Goal: Information Seeking & Learning: Check status

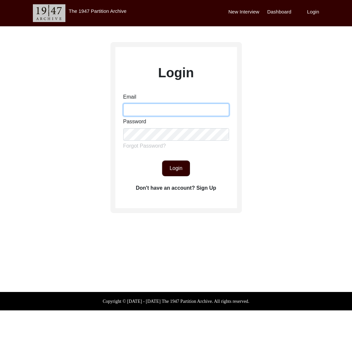
click at [171, 107] on input "Email" at bounding box center [176, 110] width 106 height 12
type input "[EMAIL_ADDRESS][DOMAIN_NAME]"
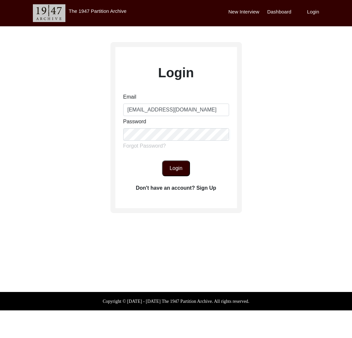
click at [179, 162] on button "Login" at bounding box center [176, 168] width 28 height 16
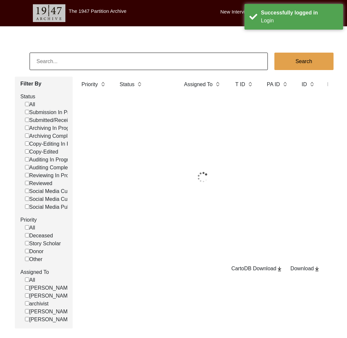
click at [128, 63] on input at bounding box center [149, 61] width 238 height 17
paste input "[PERSON_NAME]"
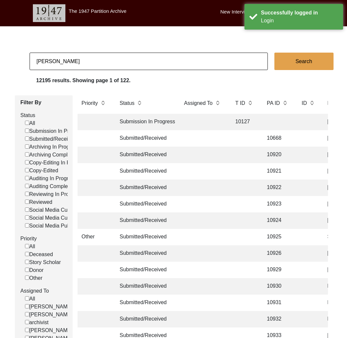
type input "[PERSON_NAME]"
checkbox input "false"
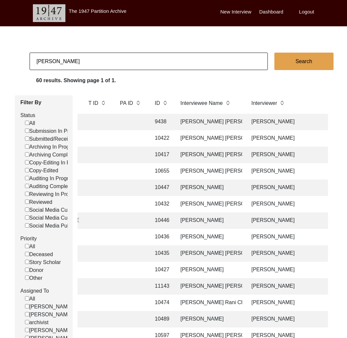
click at [111, 61] on input "[PERSON_NAME]" at bounding box center [149, 61] width 238 height 17
click at [107, 68] on input "[PERSON_NAME]" at bounding box center [149, 61] width 238 height 17
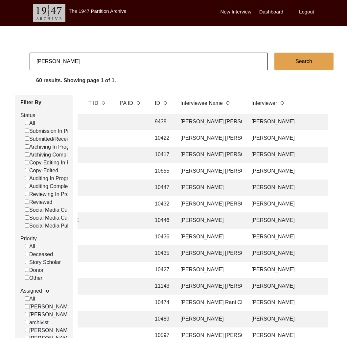
paste input "[PERSON_NAME]"
type input "[PERSON_NAME] [PERSON_NAME]"
checkbox input "false"
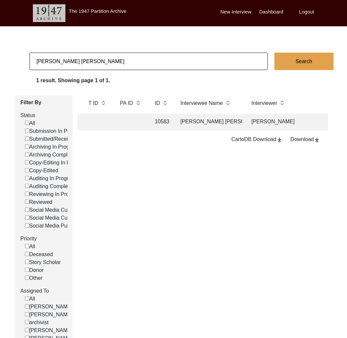
click at [133, 63] on input "[PERSON_NAME] [PERSON_NAME]" at bounding box center [149, 61] width 238 height 17
checkbox input "false"
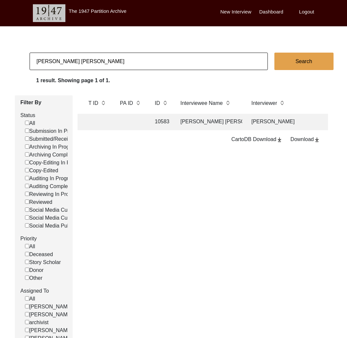
checkbox input "false"
click at [140, 58] on input "[PERSON_NAME] [PERSON_NAME]" at bounding box center [149, 61] width 238 height 17
paste input "[PERSON_NAME]"
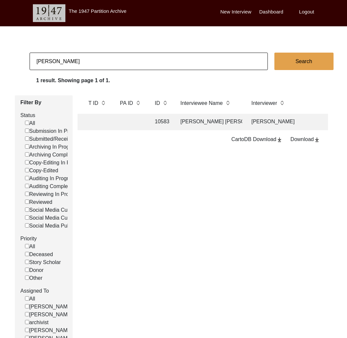
type input "[PERSON_NAME]"
checkbox input "false"
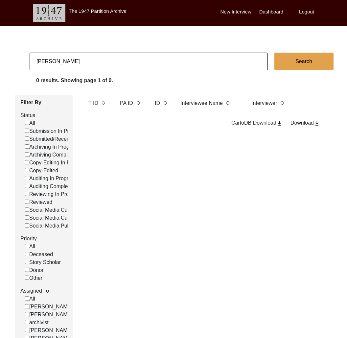
click at [210, 61] on input "[PERSON_NAME]" at bounding box center [149, 61] width 238 height 17
checkbox input "false"
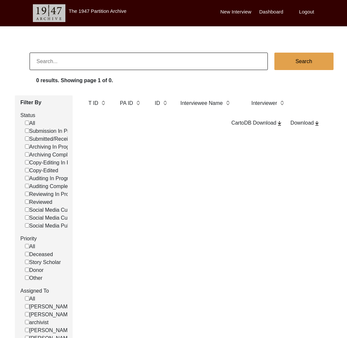
checkbox input "false"
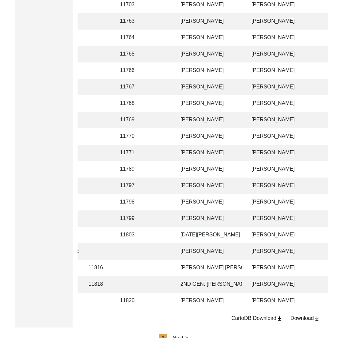
scroll to position [1503, 0]
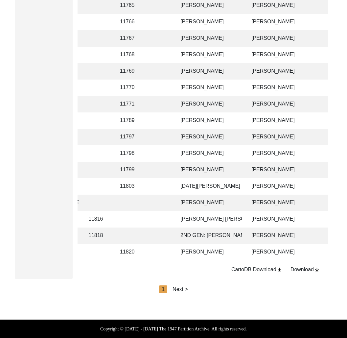
click at [316, 268] on img at bounding box center [317, 270] width 6 height 6
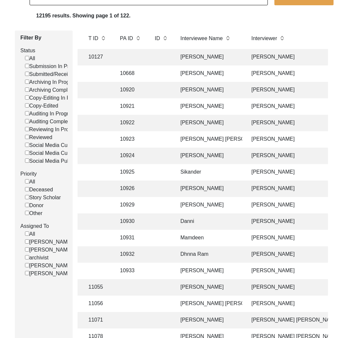
scroll to position [0, 0]
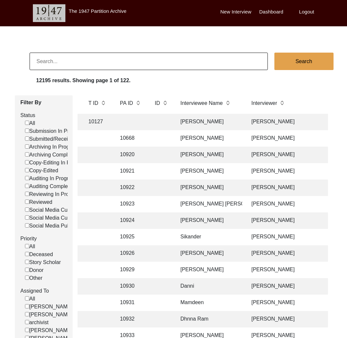
click at [47, 140] on label "Submitted/Received" at bounding box center [50, 139] width 51 height 8
click at [29, 140] on input "Submitted/Received" at bounding box center [27, 138] width 4 height 4
checkbox input "false"
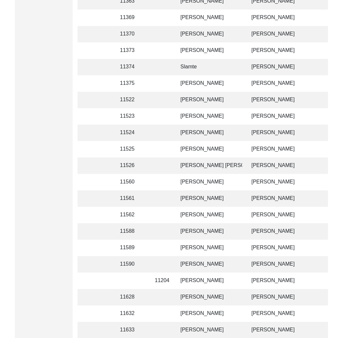
scroll to position [1503, 0]
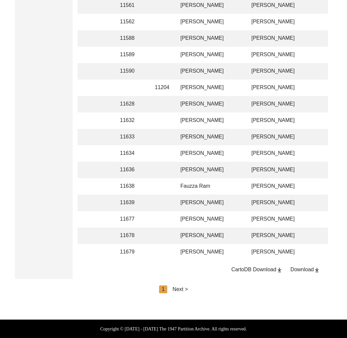
click at [184, 289] on div "Next >" at bounding box center [180, 289] width 15 height 8
click at [197, 290] on div "Next >" at bounding box center [195, 289] width 15 height 8
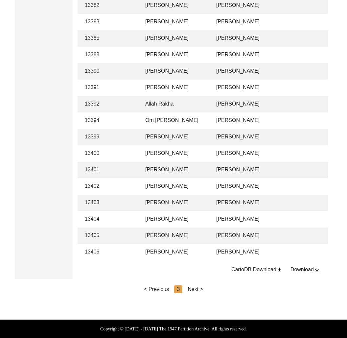
scroll to position [0, 183]
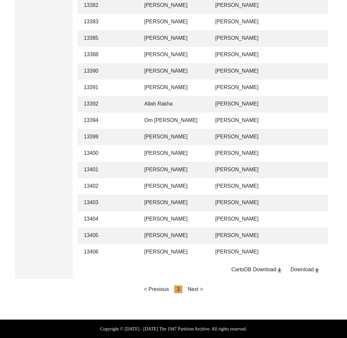
click at [199, 290] on div "Next >" at bounding box center [195, 289] width 15 height 8
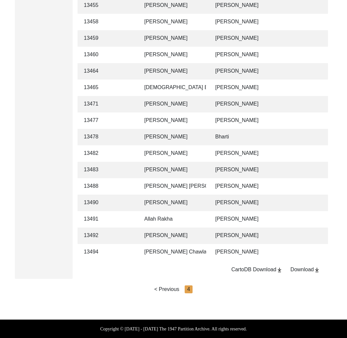
scroll to position [417, 0]
click at [158, 247] on td "[PERSON_NAME] Chawla" at bounding box center [173, 252] width 66 height 16
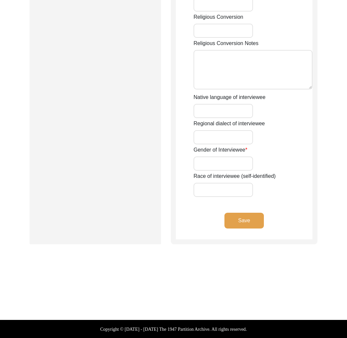
type input "NIL"
type input "[PERSON_NAME]"
type input "Kaur"
type input "Chawla"
type input "[PERSON_NAME] Chawla"
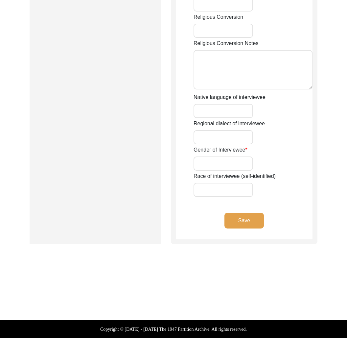
type input "1943"
type input "82"
type input "[DEMOGRAPHIC_DATA]"
type input "Punjabi"
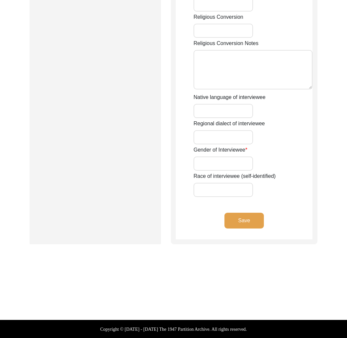
type input "[DEMOGRAPHIC_DATA]"
type input "Sardar"
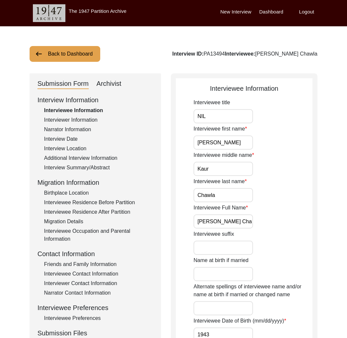
click at [75, 118] on div "Interviewer Information" at bounding box center [98, 120] width 109 height 8
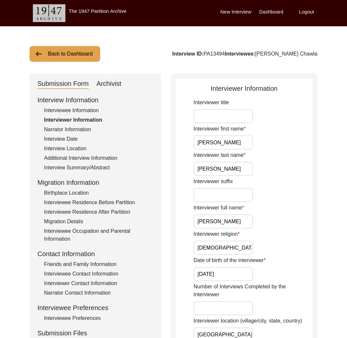
click at [74, 127] on div "Narrator Information" at bounding box center [98, 130] width 109 height 8
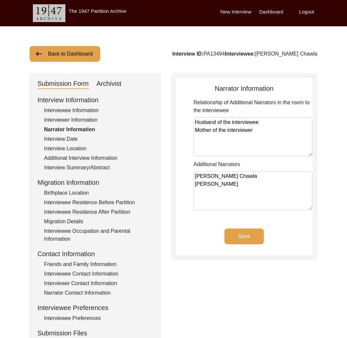
click at [72, 140] on div "Interview Date" at bounding box center [98, 139] width 109 height 8
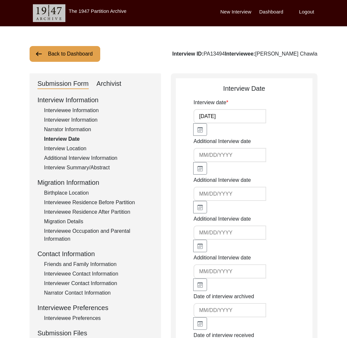
click at [75, 147] on div "Interview Location" at bounding box center [98, 149] width 109 height 8
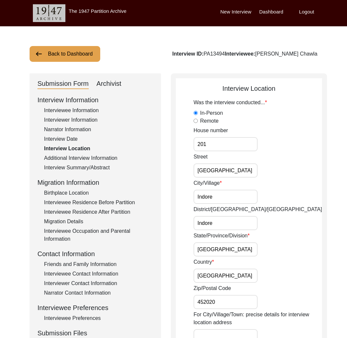
click at [82, 156] on div "Additional Interview Information" at bounding box center [98, 158] width 109 height 8
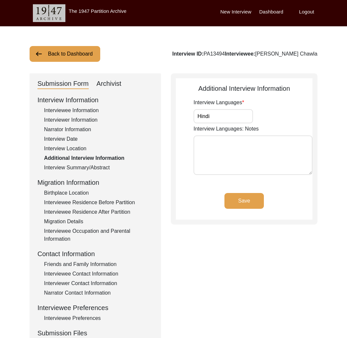
click at [94, 167] on div "Interview Summary/Abstract" at bounding box center [98, 168] width 109 height 8
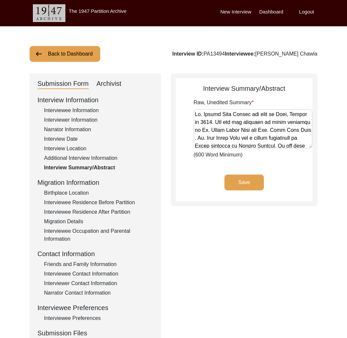
drag, startPoint x: 102, startPoint y: 200, endPoint x: 96, endPoint y: 198, distance: 6.5
click at [102, 200] on div "Interviewee Residence Before Partition" at bounding box center [98, 203] width 109 height 8
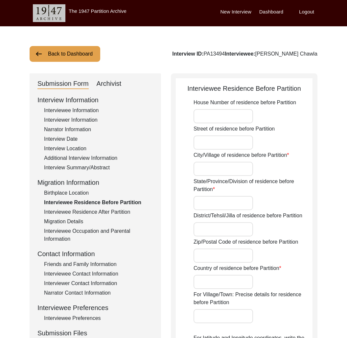
type input "N/A"
type input "Gujrat"
type input "[GEOGRAPHIC_DATA]"
type input "Undivided [GEOGRAPHIC_DATA]"
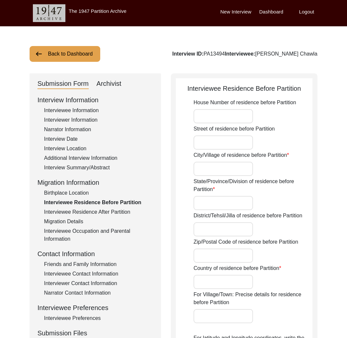
type input "[PERSON_NAME], [GEOGRAPHIC_DATA], [GEOGRAPHIC_DATA], [GEOGRAPHIC_DATA]"
type input "N/A"
click at [77, 195] on div "Birthplace Location" at bounding box center [98, 193] width 109 height 8
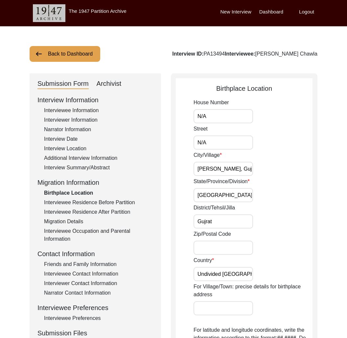
click at [82, 213] on div "Interviewee Residence After Partition" at bounding box center [98, 212] width 109 height 8
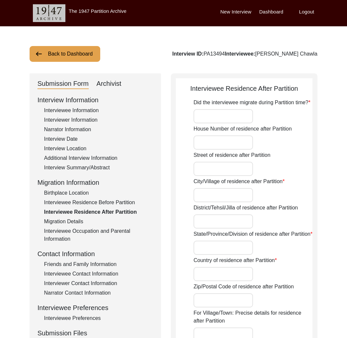
type input "Yes"
type input "N/A"
type input "[GEOGRAPHIC_DATA]"
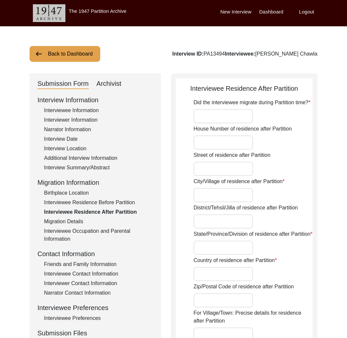
type input "[GEOGRAPHIC_DATA]"
type input "[GEOGRAPHIC_DATA], [GEOGRAPHIC_DATA], [GEOGRAPHIC_DATA]"
type input "N/A"
click at [73, 223] on div "Migration Details" at bounding box center [98, 222] width 109 height 8
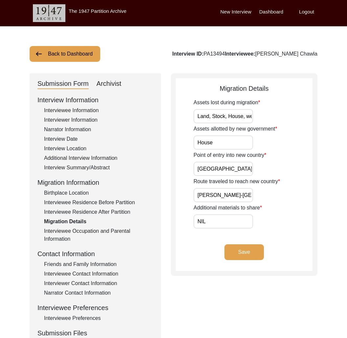
click at [73, 239] on div "Interviewee Occupation and Parental Information" at bounding box center [98, 235] width 109 height 16
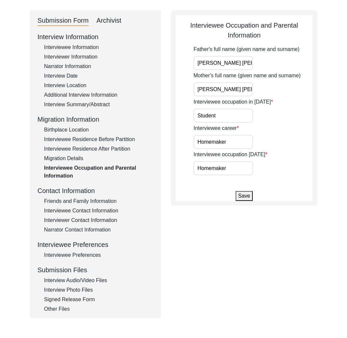
scroll to position [68, 0]
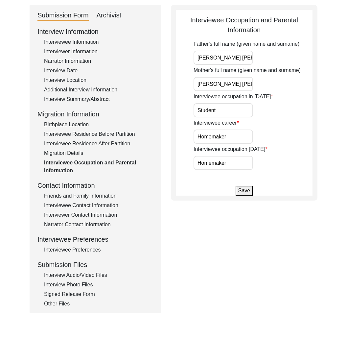
click at [87, 195] on div "Friends and Family Information" at bounding box center [98, 196] width 109 height 8
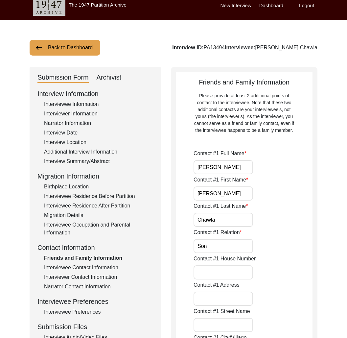
scroll to position [0, 0]
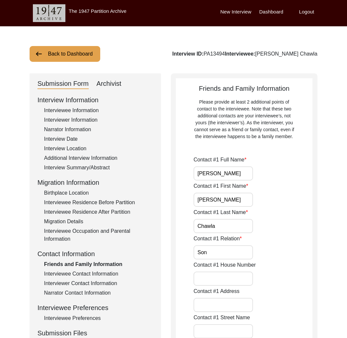
click at [91, 272] on div "Interviewee Contact Information" at bounding box center [98, 274] width 109 height 8
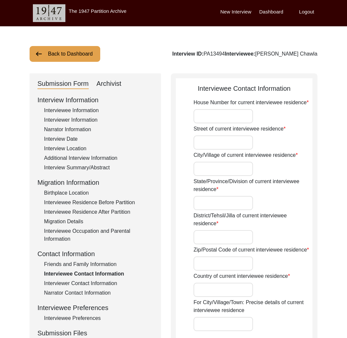
type input "201"
type input "[GEOGRAPHIC_DATA]"
type input "Indore"
type input "[GEOGRAPHIC_DATA]"
type input "Indore"
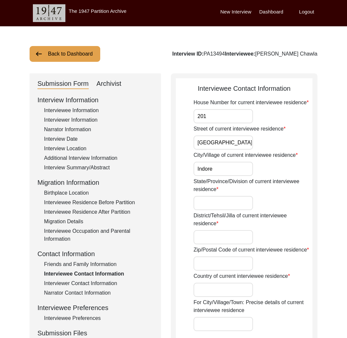
type input "452020"
type input "[GEOGRAPHIC_DATA]"
type input "[GEOGRAPHIC_DATA], [GEOGRAPHIC_DATA], [GEOGRAPHIC_DATA]"
type input "22.665"
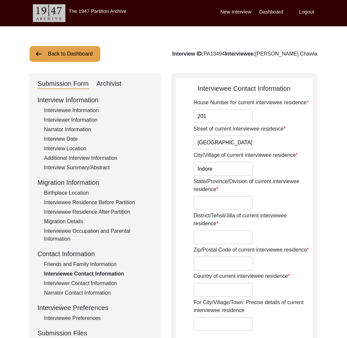
type input "75.881"
type input "9425185367"
type input "[EMAIL_ADDRESS][DOMAIN_NAME]"
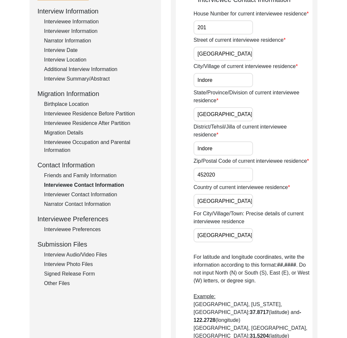
scroll to position [98, 0]
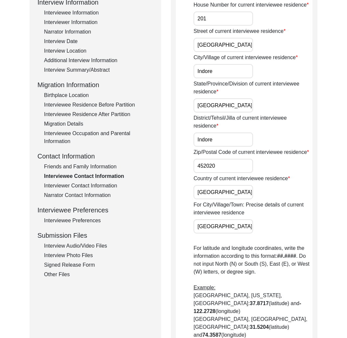
click at [73, 186] on div "Interviewer Contact Information" at bounding box center [98, 186] width 109 height 8
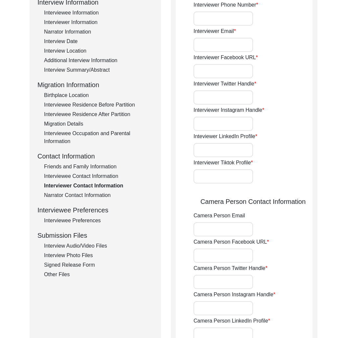
type input "7748875768"
type input "[PERSON_NAME][EMAIL_ADDRESS][PERSON_NAME][DOMAIN_NAME]"
type input "[URL][DOMAIN_NAME]"
type input "N/A"
type input "ananasgayen"
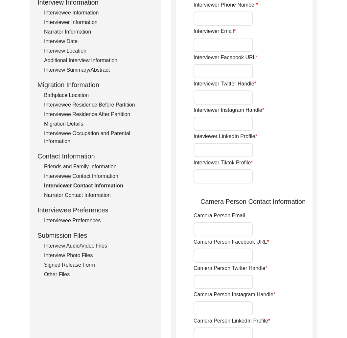
type input "[URL][DOMAIN_NAME]"
type input "N/A"
type input "7748875768"
type input "[URL][DOMAIN_NAME]"
type input "N/A"
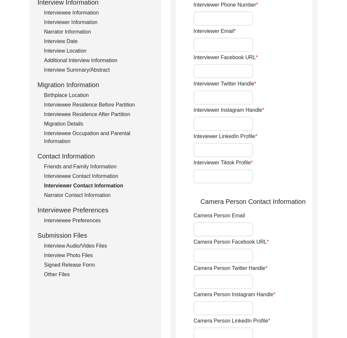
type input "ananasgayen"
type input "[URL][DOMAIN_NAME]"
type input "N/A"
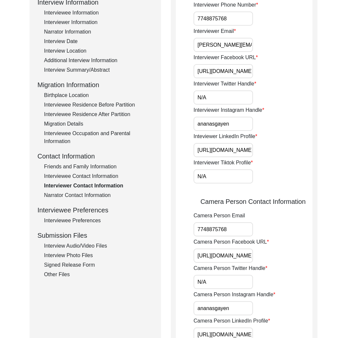
click at [79, 196] on div "Narrator Contact Information" at bounding box center [98, 195] width 109 height 8
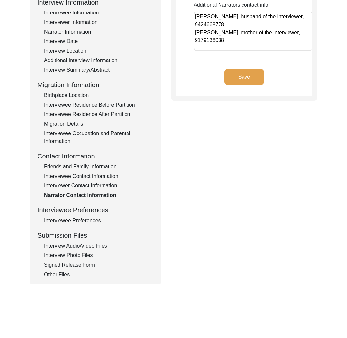
click at [87, 220] on div "Interviewee Preferences" at bounding box center [98, 221] width 109 height 8
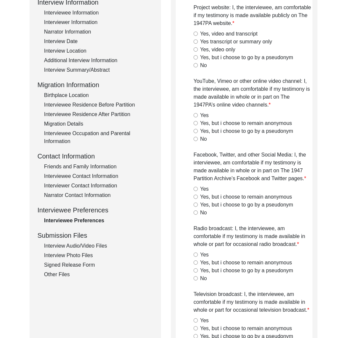
radio input "true"
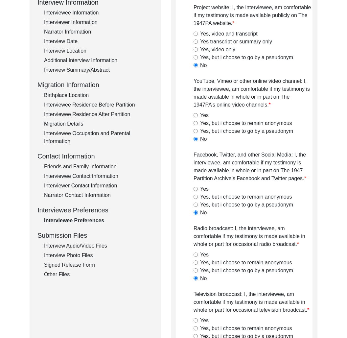
radio input "true"
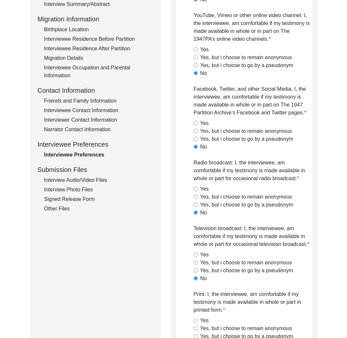
click at [77, 179] on div "Interview Audio/Video Files" at bounding box center [98, 180] width 109 height 8
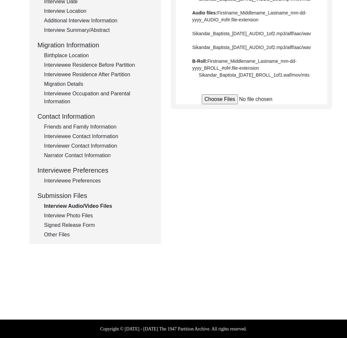
scroll to position [137, 0]
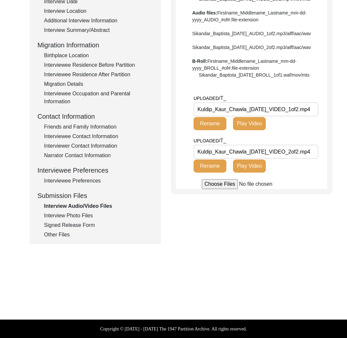
click at [85, 214] on div "Interview Photo Files" at bounding box center [98, 216] width 109 height 8
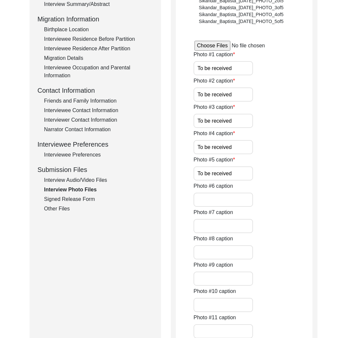
click at [67, 198] on div "Signed Release Form" at bounding box center [98, 199] width 109 height 8
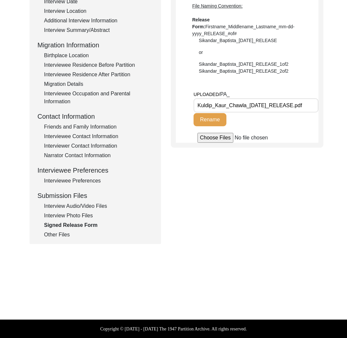
click at [66, 235] on div "Other Files" at bounding box center [98, 235] width 109 height 8
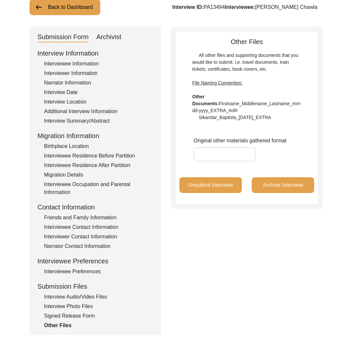
scroll to position [0, 0]
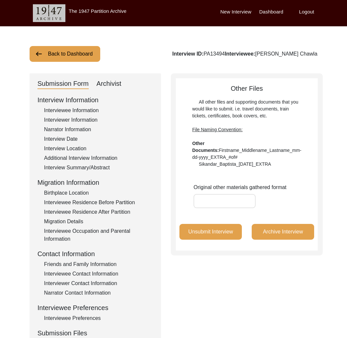
click at [111, 81] on div "Archivist" at bounding box center [109, 84] width 25 height 11
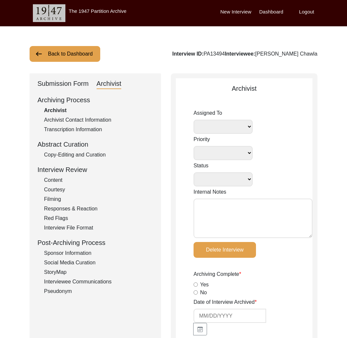
click at [111, 81] on div "Archivist" at bounding box center [109, 84] width 25 height 11
select select
select select "Submitted/Received"
radio input "true"
select select
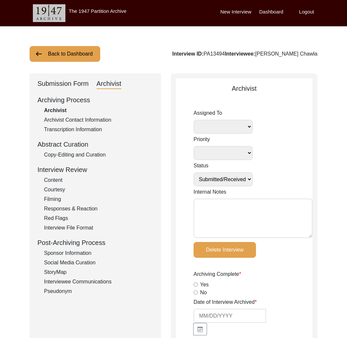
click at [86, 87] on div "Submission Form" at bounding box center [62, 84] width 51 height 11
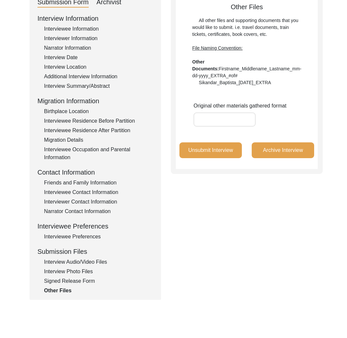
scroll to position [86, 0]
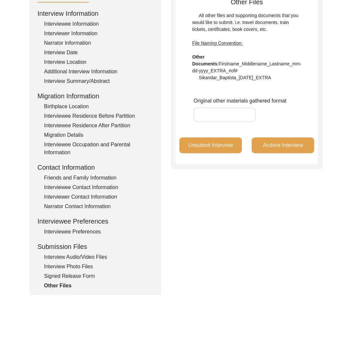
click at [93, 257] on div "Interview Audio/Video Files" at bounding box center [98, 257] width 109 height 8
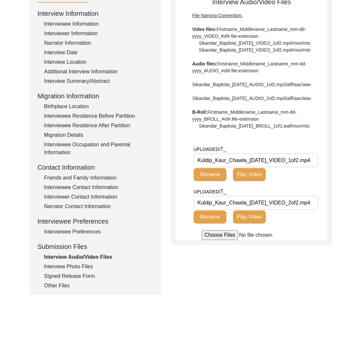
click at [89, 267] on div "Interview Photo Files" at bounding box center [98, 267] width 109 height 8
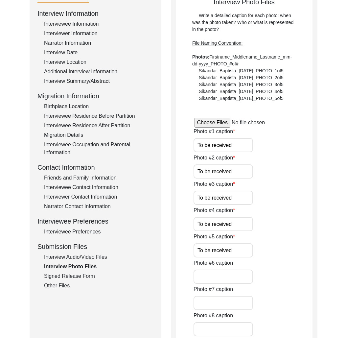
click at [86, 275] on div "Signed Release Form" at bounding box center [98, 276] width 109 height 8
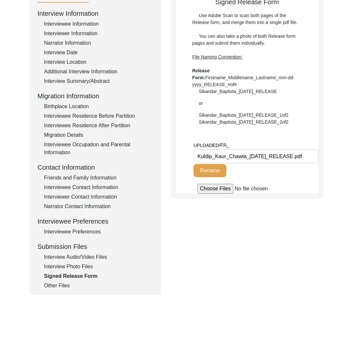
scroll to position [0, 0]
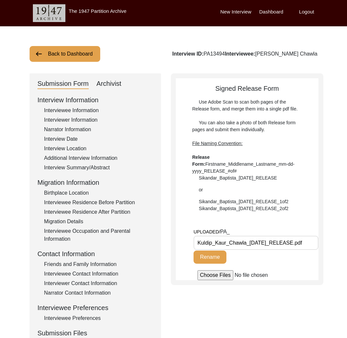
click at [62, 55] on button "Back to Dashboard" at bounding box center [65, 54] width 71 height 16
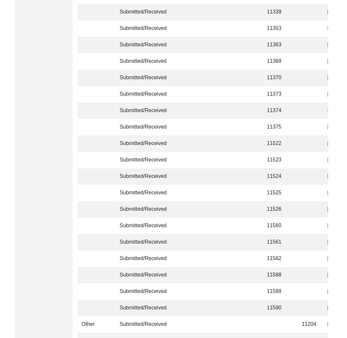
scroll to position [1503, 0]
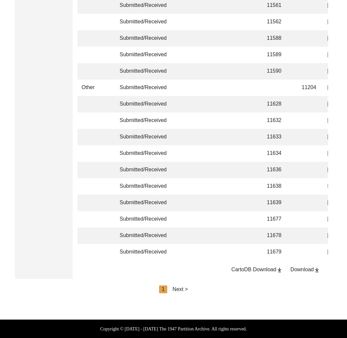
click at [183, 288] on div "Next >" at bounding box center [180, 289] width 15 height 8
click at [197, 289] on div "Next >" at bounding box center [195, 289] width 15 height 8
click at [197, 286] on div "Next >" at bounding box center [195, 289] width 15 height 8
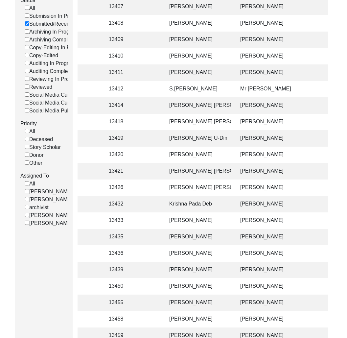
scroll to position [0, 0]
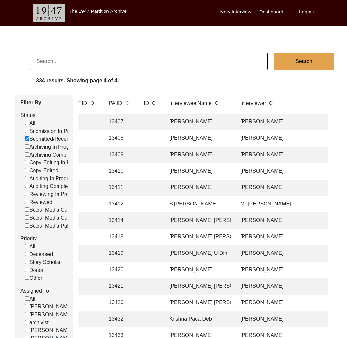
drag, startPoint x: 58, startPoint y: 139, endPoint x: 67, endPoint y: 109, distance: 31.6
click at [59, 138] on label "Submitted/Received" at bounding box center [50, 139] width 51 height 8
click at [29, 138] on input "Submitted/Received" at bounding box center [27, 138] width 4 height 4
checkbox input "false"
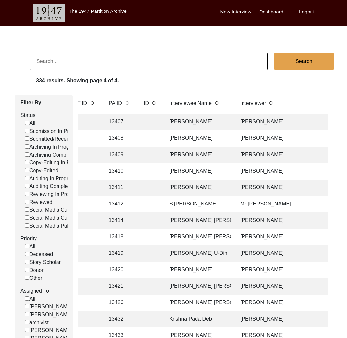
checkbox input "false"
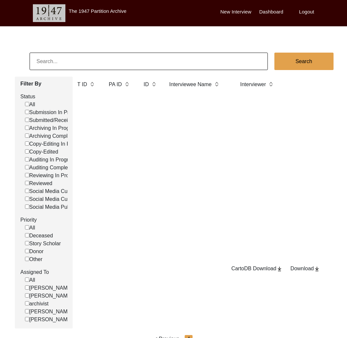
click at [78, 63] on input at bounding box center [149, 61] width 238 height 17
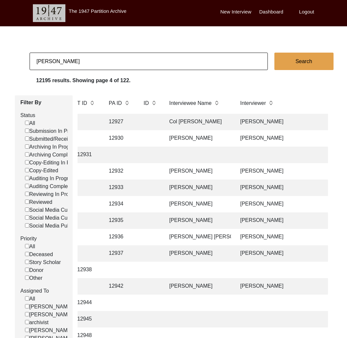
type input "[PERSON_NAME]"
checkbox input "false"
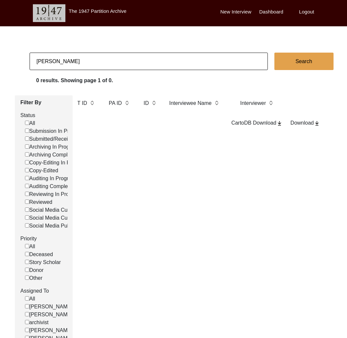
drag, startPoint x: 58, startPoint y: 60, endPoint x: -3, endPoint y: 60, distance: 60.8
click at [0, 60] on html "The 1947 Partition Archive New Interview Dashboard Logout [PERSON_NAME] Search …" at bounding box center [173, 196] width 347 height 392
type input "[PERSON_NAME]"
checkbox input "false"
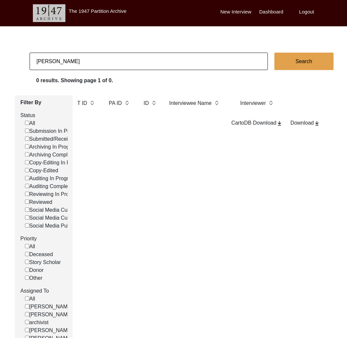
checkbox input "false"
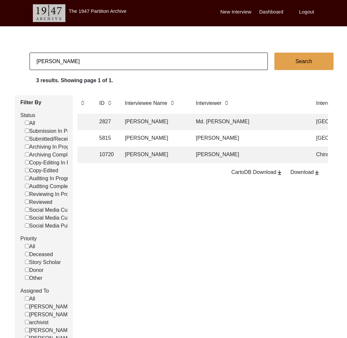
scroll to position [0, 213]
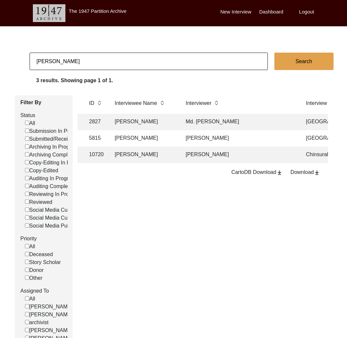
click at [87, 64] on input "[PERSON_NAME]" at bounding box center [149, 61] width 238 height 17
type input "[PERSON_NAME]"
checkbox input "false"
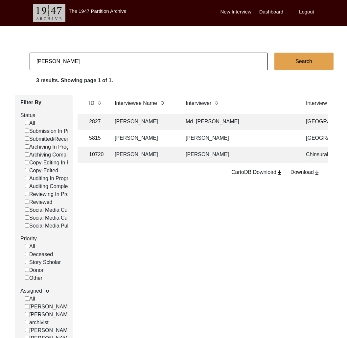
checkbox input "false"
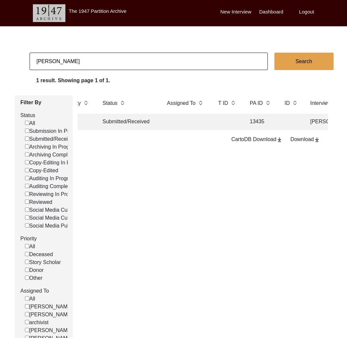
scroll to position [0, 0]
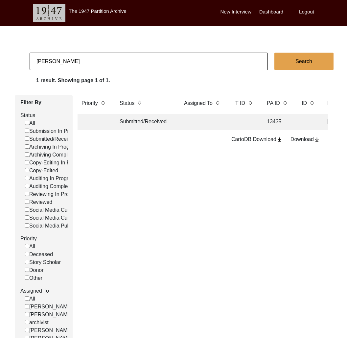
click at [89, 62] on input "[PERSON_NAME]" at bounding box center [149, 61] width 238 height 17
checkbox input "false"
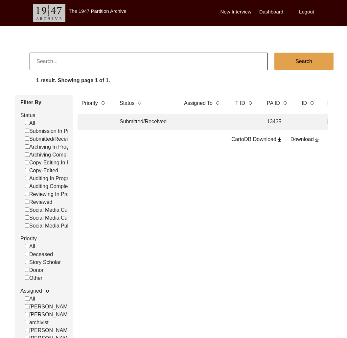
checkbox input "false"
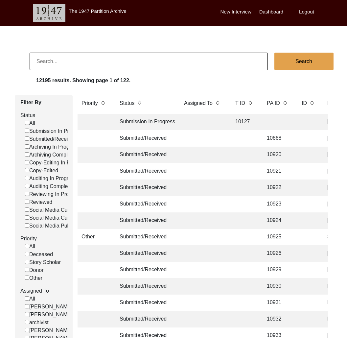
drag, startPoint x: 49, startPoint y: 138, endPoint x: 67, endPoint y: 147, distance: 20.2
click at [49, 137] on label "Submitted/Received" at bounding box center [50, 139] width 51 height 8
click at [29, 137] on input "Submitted/Received" at bounding box center [27, 138] width 4 height 4
checkbox input "false"
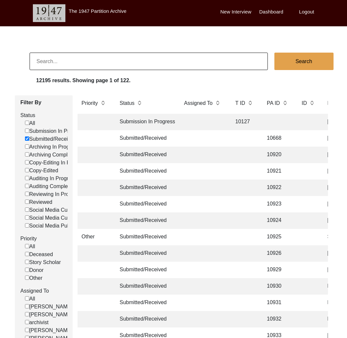
checkbox input "false"
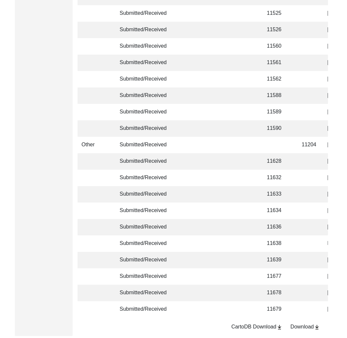
scroll to position [1503, 0]
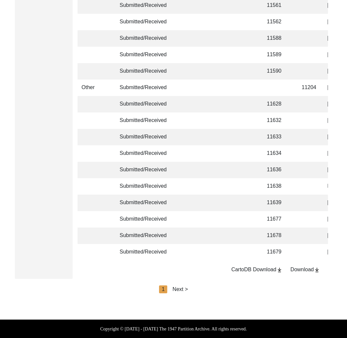
click at [184, 289] on div "Next >" at bounding box center [180, 289] width 15 height 8
click at [195, 288] on div "Next >" at bounding box center [195, 289] width 15 height 8
click at [198, 288] on div "Next >" at bounding box center [195, 289] width 15 height 8
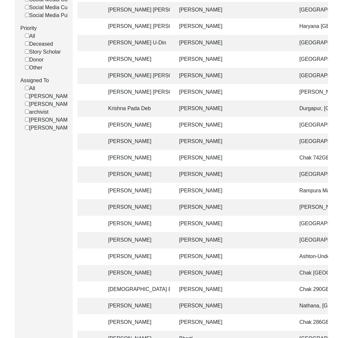
scroll to position [190, 0]
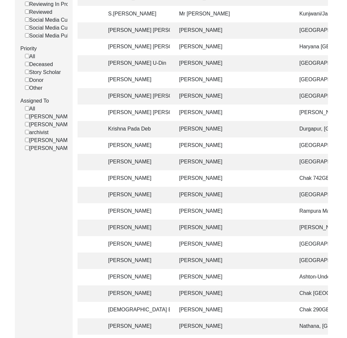
click at [176, 161] on td "[PERSON_NAME]" at bounding box center [232, 162] width 115 height 16
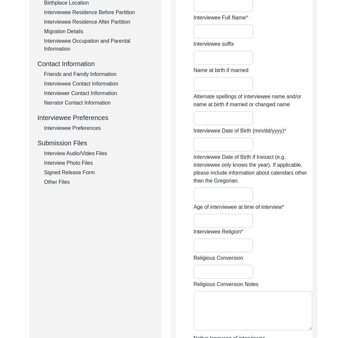
type input "[PERSON_NAME]"
type input "Kaur"
type input "[PERSON_NAME]"
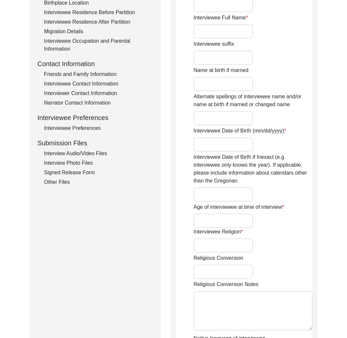
type input "[PERSON_NAME]"
type input "[DATE]"
type input "99"
type input "[DEMOGRAPHIC_DATA]"
type input "Punjabi"
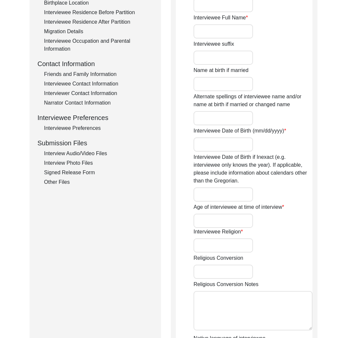
type input "[DEMOGRAPHIC_DATA]"
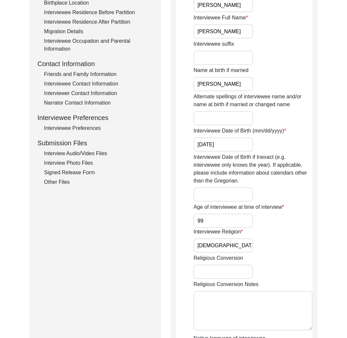
click at [82, 160] on div "Interview Photo Files" at bounding box center [98, 163] width 109 height 8
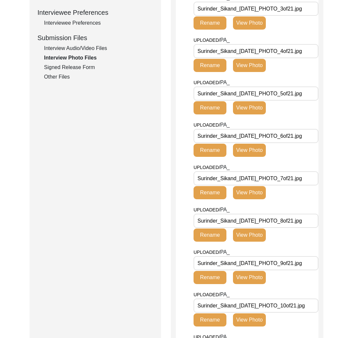
scroll to position [203, 0]
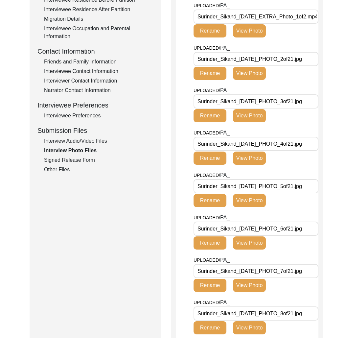
click at [72, 141] on div "Interview Audio/Video Files" at bounding box center [98, 141] width 109 height 8
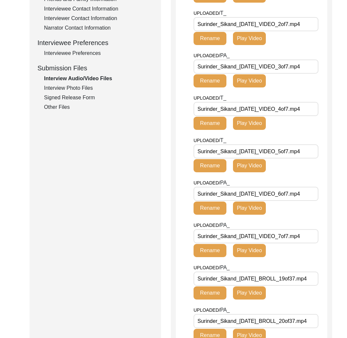
scroll to position [237, 0]
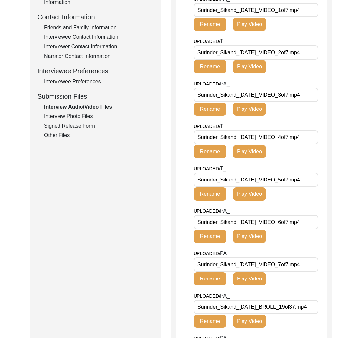
click at [67, 118] on div "Interview Photo Files" at bounding box center [98, 116] width 109 height 8
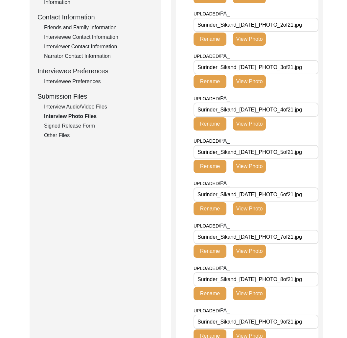
click at [73, 126] on div "Signed Release Form" at bounding box center [98, 126] width 109 height 8
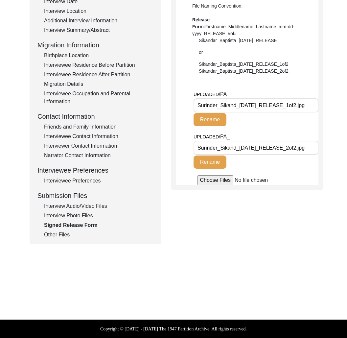
click at [70, 217] on div "Interview Photo Files" at bounding box center [98, 216] width 109 height 8
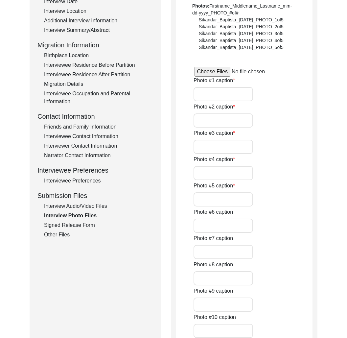
scroll to position [237, 0]
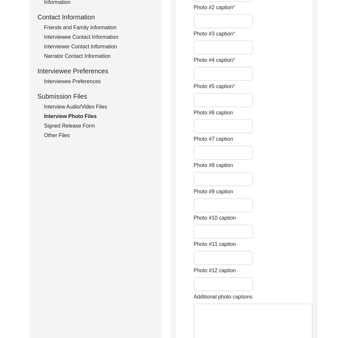
type input "NA"
type input "[PERSON_NAME] with her daughter [PERSON_NAME] at her residence"
type input "[PERSON_NAME] at the her residence 1"
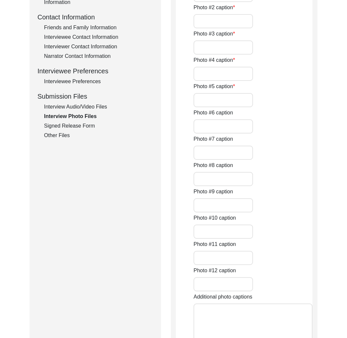
type input "[PERSON_NAME] at the her residence 2"
type input "[PERSON_NAME] with her husnad [PERSON_NAME] in [DATE]"
type input "[PERSON_NAME] during the interview with her grandson [PERSON_NAME]"
type input "[PERSON_NAME] during the interview"
type input "[PERSON_NAME] with her degree of BT in [DATE]"
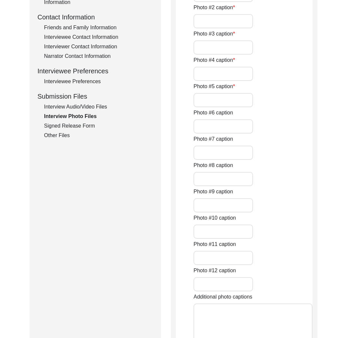
type input "[PERSON_NAME] during her wedding with [PERSON_NAME] 1946 (1)"
type input "[PERSON_NAME] during her wedding with [PERSON_NAME] 1946 (2)"
type textarea "Photo #13 - [PERSON_NAME] with [PERSON_NAME] in [DATE] Photo #14 - [PERSON_NAME…"
type input "5"
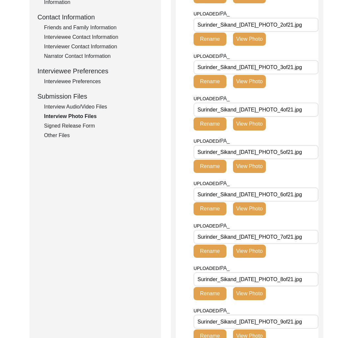
click at [81, 107] on div "Interview Audio/Video Files" at bounding box center [98, 107] width 109 height 8
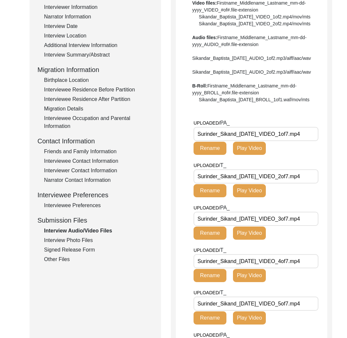
scroll to position [80, 0]
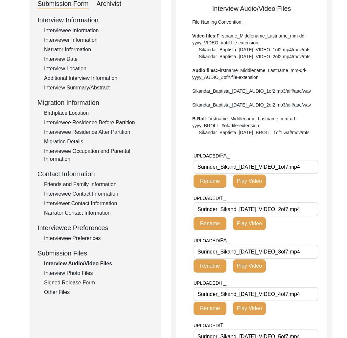
click at [76, 273] on div "Interview Photo Files" at bounding box center [98, 273] width 109 height 8
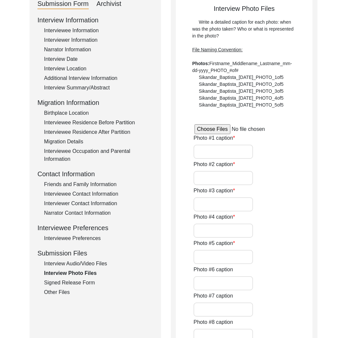
type input "NA"
type input "[PERSON_NAME] with her daughter [PERSON_NAME] at her residence"
type input "[PERSON_NAME] at the her residence 1"
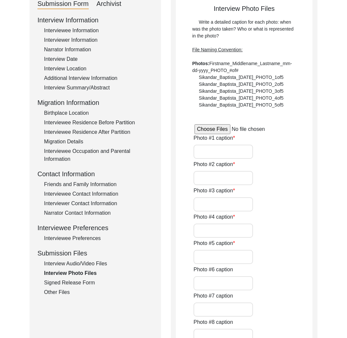
type input "[PERSON_NAME] at the her residence 2"
type input "[PERSON_NAME] with her husnad [PERSON_NAME] in [DATE]"
type input "[PERSON_NAME] during the interview with her grandson [PERSON_NAME]"
type input "[PERSON_NAME] during the interview"
type input "[PERSON_NAME] with her degree of BT in [DATE]"
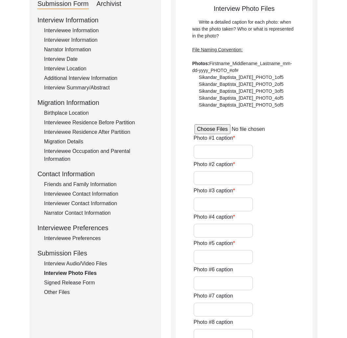
type input "[PERSON_NAME] during her wedding with [PERSON_NAME] 1946 (1)"
type input "[PERSON_NAME] during her wedding with [PERSON_NAME] 1946 (2)"
type textarea "Photo #13 - [PERSON_NAME] with [PERSON_NAME] in [DATE] Photo #14 - [PERSON_NAME…"
type input "5"
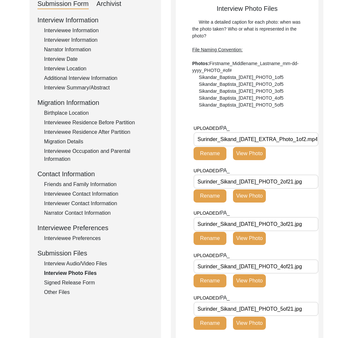
scroll to position [0, 11]
click at [253, 155] on button "View Photo" at bounding box center [249, 153] width 33 height 13
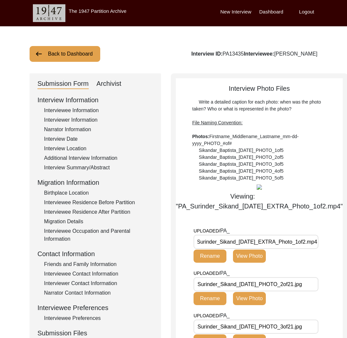
scroll to position [52, 0]
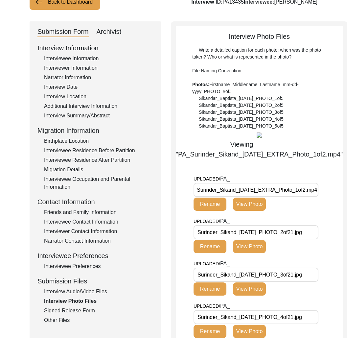
click at [259, 253] on button "View Photo" at bounding box center [249, 246] width 33 height 13
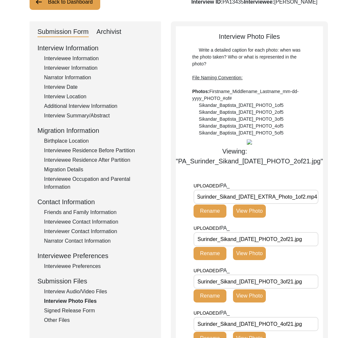
click at [225, 195] on input "Surinder_Sikand_[DATE]_EXTRA_Photo_1of2.mp4" at bounding box center [256, 197] width 125 height 14
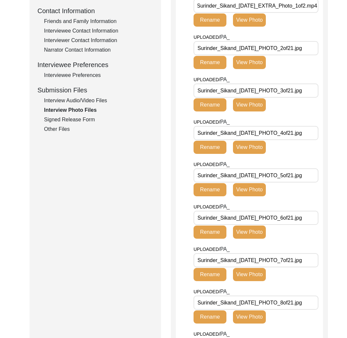
scroll to position [0, 0]
drag, startPoint x: 316, startPoint y: 50, endPoint x: 323, endPoint y: 78, distance: 28.6
click at [316, 50] on input "Surinder_Sikand_[DATE]_PHOTO_2of21.jpg" at bounding box center [256, 48] width 125 height 14
drag, startPoint x: 312, startPoint y: 88, endPoint x: 315, endPoint y: 109, distance: 20.6
click at [313, 89] on input "Surinder_Sikand_[DATE]_PHOTO_3of21.jpg" at bounding box center [256, 91] width 125 height 14
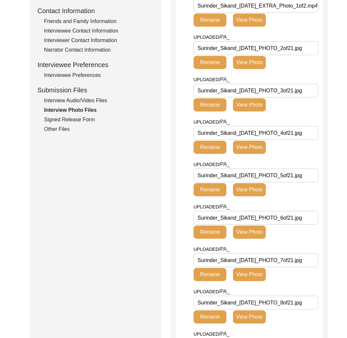
drag, startPoint x: 297, startPoint y: 136, endPoint x: 300, endPoint y: 169, distance: 33.4
click at [297, 136] on input "Surinder_Sikand_[DATE]_PHOTO_4of21.jpg" at bounding box center [256, 133] width 125 height 14
click at [300, 173] on input "Surinder_Sikand_[DATE]_PHOTO_5of21.jpg" at bounding box center [256, 175] width 125 height 14
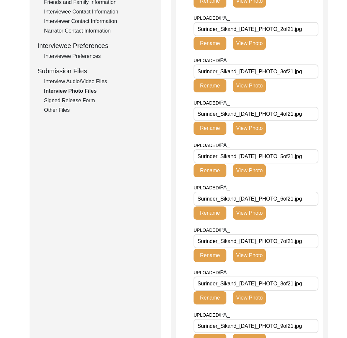
click at [282, 200] on input "Surinder_Sikand_[DATE]_PHOTO_6of21.jpg" at bounding box center [256, 199] width 125 height 14
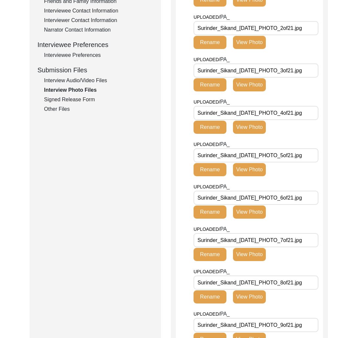
click at [268, 233] on input "Surinder_Sikand_[DATE]_PHOTO_7of21.jpg" at bounding box center [256, 240] width 125 height 14
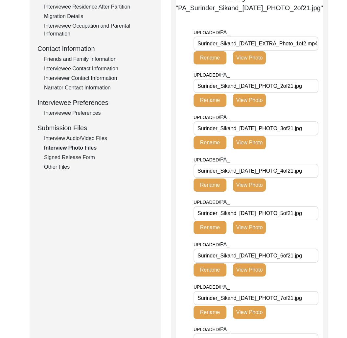
scroll to position [203, 0]
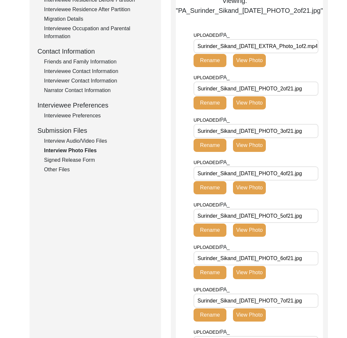
click at [283, 47] on input "Surinder_Sikand_[DATE]_EXTRA_Photo_1of2.mp4" at bounding box center [256, 46] width 125 height 14
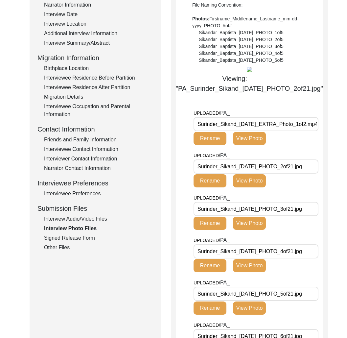
scroll to position [183, 0]
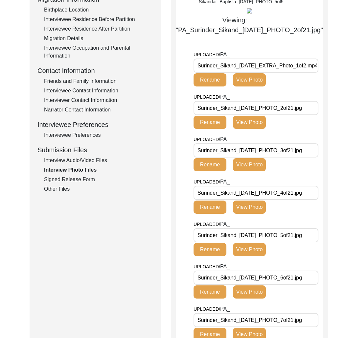
click at [92, 161] on div "Interview Audio/Video Files" at bounding box center [98, 161] width 109 height 8
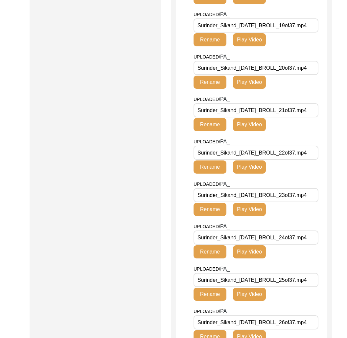
scroll to position [648, 0]
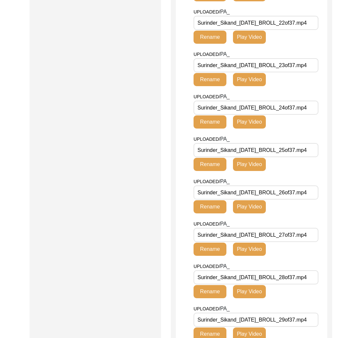
click at [256, 171] on button "Play Video" at bounding box center [249, 164] width 33 height 13
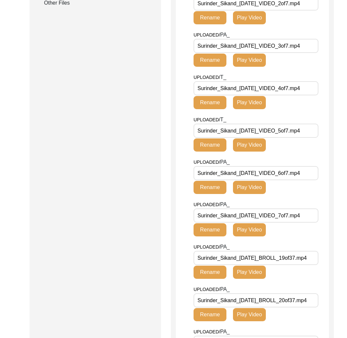
scroll to position [29, 0]
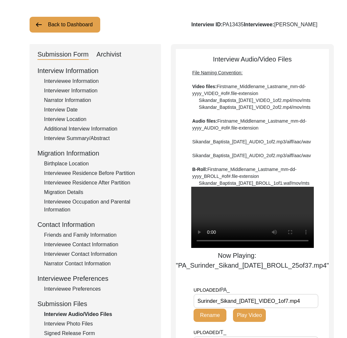
click at [255, 234] on video at bounding box center [252, 217] width 123 height 61
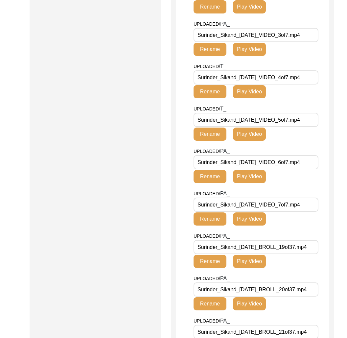
scroll to position [404, 0]
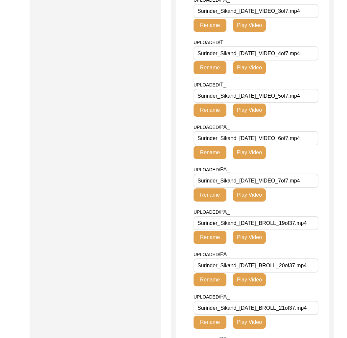
click at [256, 244] on button "Play Video" at bounding box center [249, 237] width 33 height 13
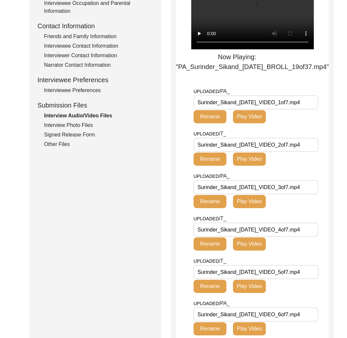
scroll to position [0, 0]
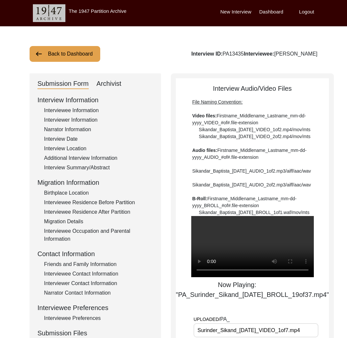
click at [244, 256] on video at bounding box center [252, 246] width 123 height 61
click at [75, 53] on button "Back to Dashboard" at bounding box center [65, 54] width 71 height 16
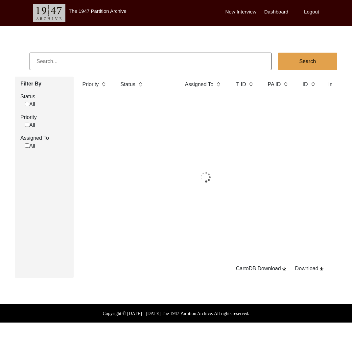
click at [85, 59] on input at bounding box center [151, 61] width 242 height 17
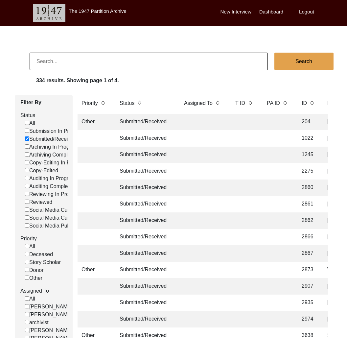
click at [85, 59] on input at bounding box center [149, 61] width 238 height 17
type input "[PERSON_NAME]"
checkbox input "false"
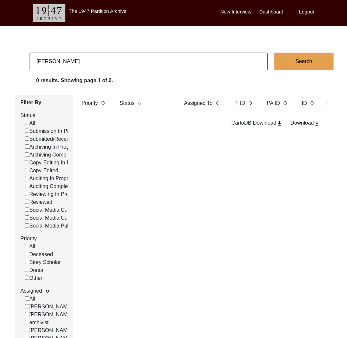
click at [91, 61] on input "[PERSON_NAME]" at bounding box center [149, 61] width 238 height 17
paste input "Rai"
type input "[PERSON_NAME]"
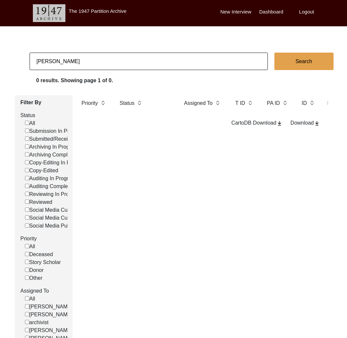
checkbox input "false"
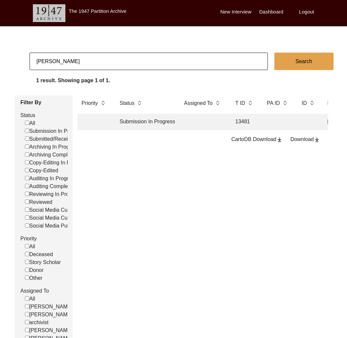
click at [184, 123] on td at bounding box center [203, 122] width 46 height 16
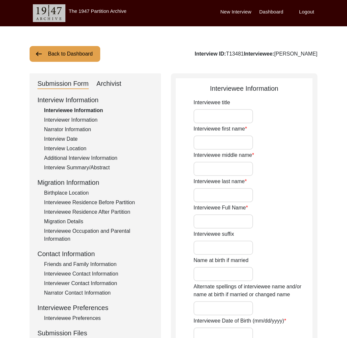
type input "Mrs"
type input "[PERSON_NAME]"
type input "Kaur"
type input "Rai"
type input "[PERSON_NAME]"
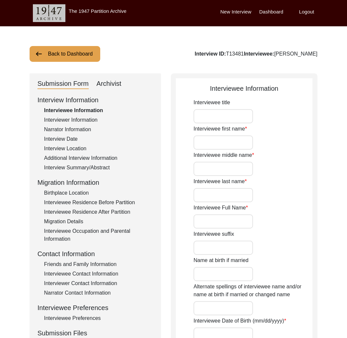
type input "[PERSON_NAME]"
type input "[DATE]"
type input "89"
type input "[DEMOGRAPHIC_DATA]"
type input "Punjabi"
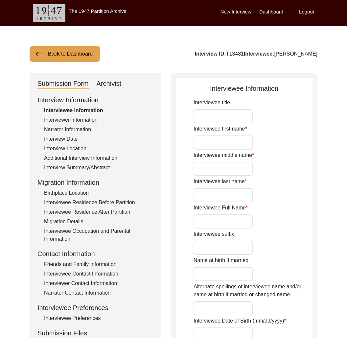
type input "Doaba"
type input "[DEMOGRAPHIC_DATA]"
type input "North Indian"
click at [88, 51] on button "Back to Dashboard" at bounding box center [65, 54] width 71 height 16
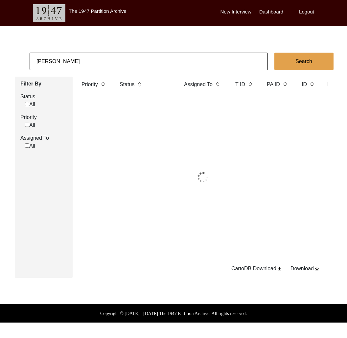
click at [104, 57] on input "[PERSON_NAME]" at bounding box center [149, 61] width 238 height 17
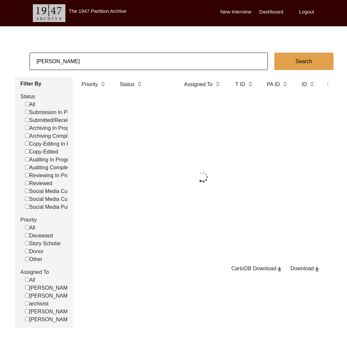
click at [104, 57] on input "[PERSON_NAME]" at bounding box center [149, 61] width 238 height 17
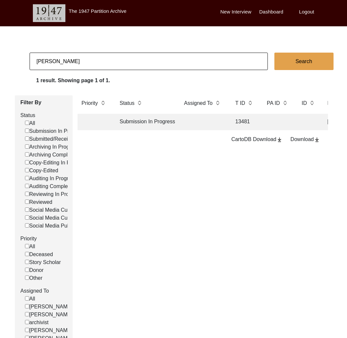
click at [104, 57] on input "[PERSON_NAME]" at bounding box center [149, 61] width 238 height 17
paste input "[PERSON_NAME]"
type input "[PERSON_NAME]"
checkbox input "false"
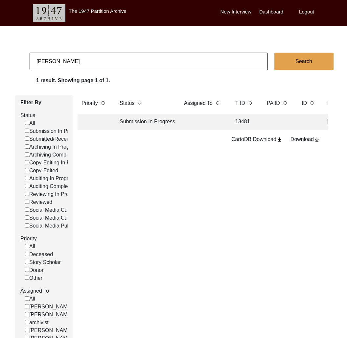
checkbox input "false"
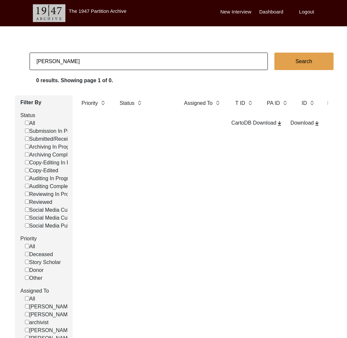
click at [57, 62] on input "[PERSON_NAME]" at bounding box center [149, 61] width 238 height 17
type input "[PERSON_NAME]"
checkbox input "false"
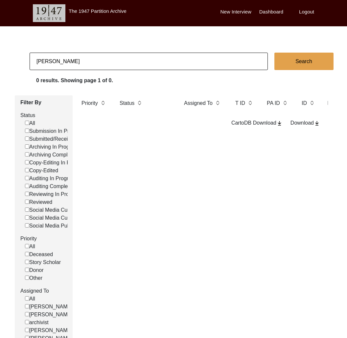
checkbox input "false"
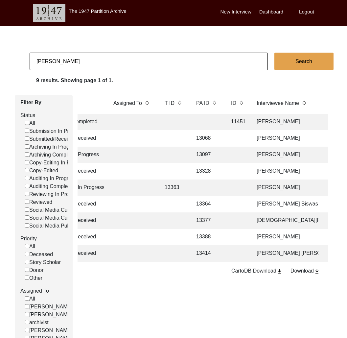
scroll to position [0, 93]
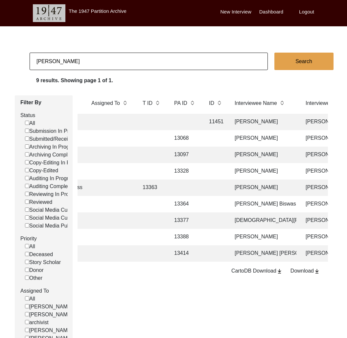
click at [65, 63] on input "[PERSON_NAME]" at bounding box center [149, 61] width 238 height 17
checkbox input "false"
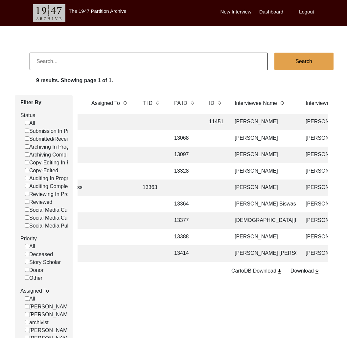
checkbox input "false"
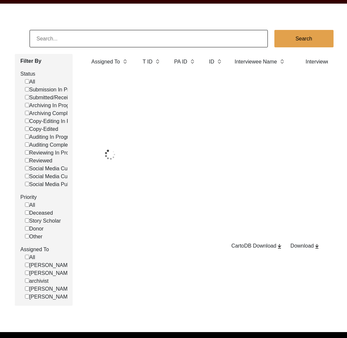
scroll to position [23, 0]
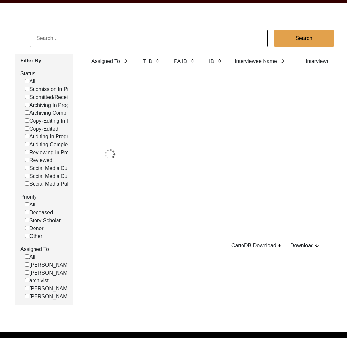
click at [46, 293] on label "[PERSON_NAME]" at bounding box center [49, 289] width 48 height 8
click at [29, 290] on input "[PERSON_NAME]" at bounding box center [27, 288] width 4 height 4
checkbox input "false"
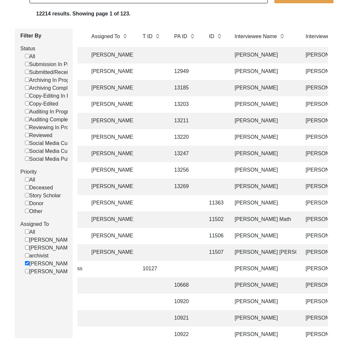
scroll to position [0, 0]
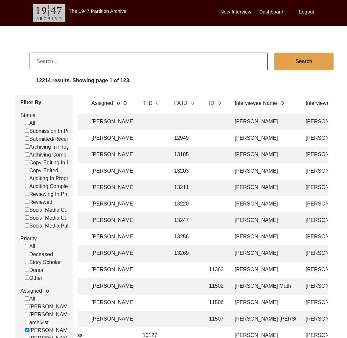
drag, startPoint x: 71, startPoint y: 56, endPoint x: 76, endPoint y: 61, distance: 7.0
click at [71, 57] on input at bounding box center [149, 61] width 238 height 17
checkbox input "false"
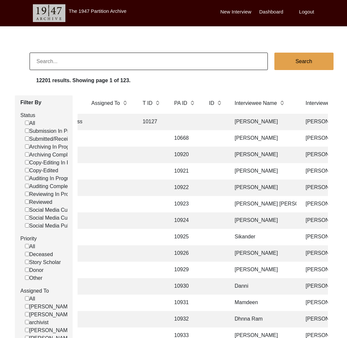
click at [51, 334] on label "[PERSON_NAME]" at bounding box center [49, 331] width 48 height 8
click at [29, 332] on input "[PERSON_NAME]" at bounding box center [27, 330] width 4 height 4
checkbox input "false"
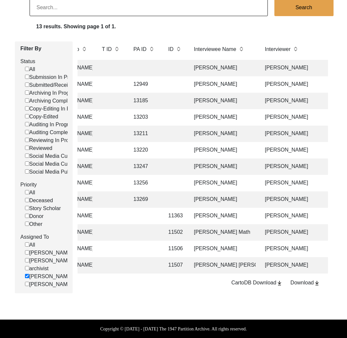
scroll to position [0, 133]
click at [28, 274] on input "[PERSON_NAME]" at bounding box center [27, 276] width 4 height 4
checkbox input "false"
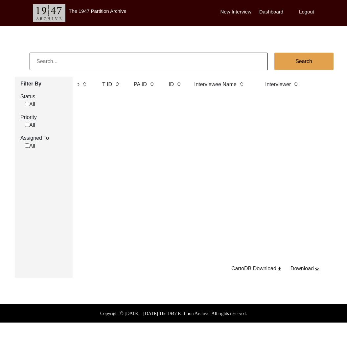
scroll to position [0, 0]
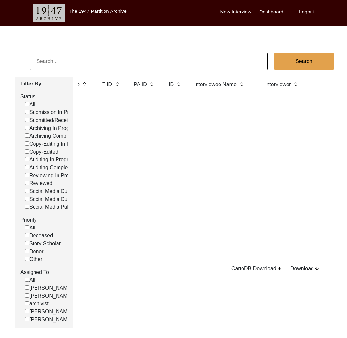
click at [96, 63] on input at bounding box center [149, 61] width 238 height 17
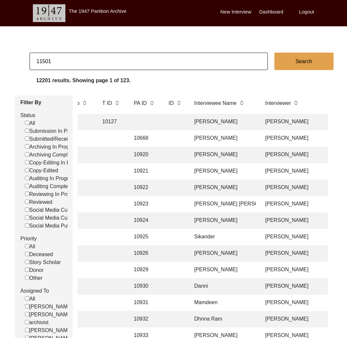
type input "11501"
checkbox input "false"
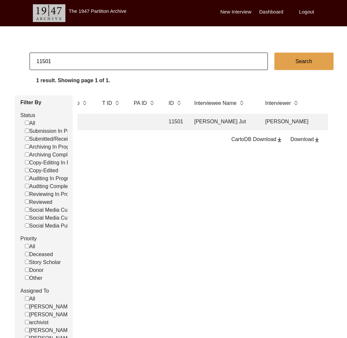
click at [147, 124] on td at bounding box center [145, 122] width 30 height 16
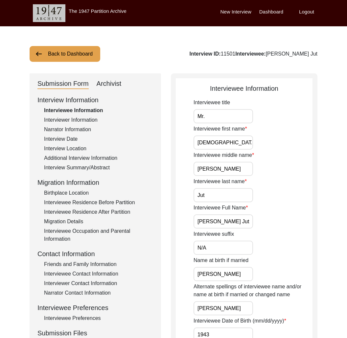
drag, startPoint x: 115, startPoint y: 85, endPoint x: 119, endPoint y: 91, distance: 7.1
click at [116, 86] on div "Archivist" at bounding box center [109, 84] width 25 height 11
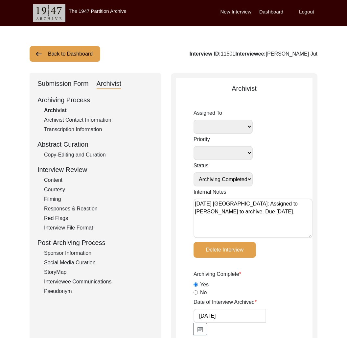
drag, startPoint x: 70, startPoint y: 62, endPoint x: 69, endPoint y: 58, distance: 5.1
click at [69, 58] on button "Back to Dashboard" at bounding box center [65, 54] width 71 height 16
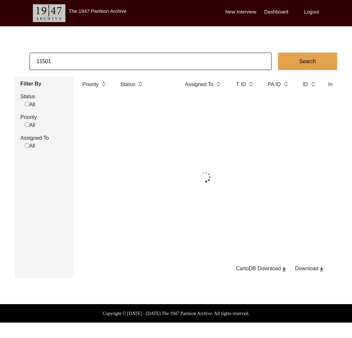
click at [76, 59] on input "11501" at bounding box center [151, 61] width 242 height 17
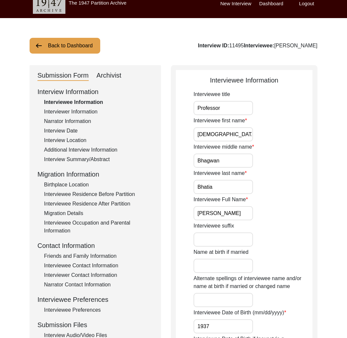
scroll to position [9, 0]
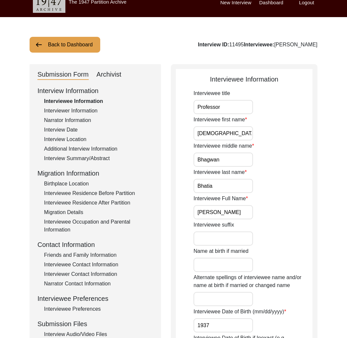
drag, startPoint x: 68, startPoint y: 122, endPoint x: 70, endPoint y: 125, distance: 4.1
click at [69, 122] on div "Narrator Information" at bounding box center [98, 120] width 109 height 8
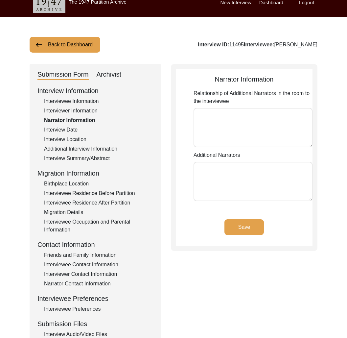
click at [71, 129] on div "Interview Date" at bounding box center [98, 130] width 109 height 8
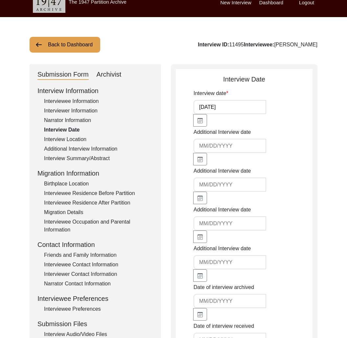
click at [73, 141] on div "Interview Location" at bounding box center [98, 139] width 109 height 8
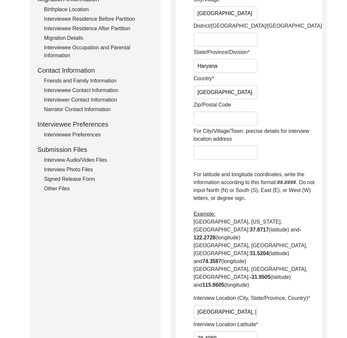
scroll to position [263, 0]
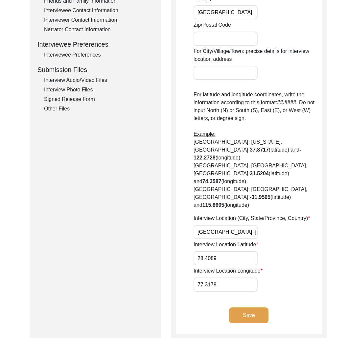
click at [215, 225] on input "[GEOGRAPHIC_DATA], [GEOGRAPHIC_DATA], [GEOGRAPHIC_DATA]" at bounding box center [226, 232] width 64 height 14
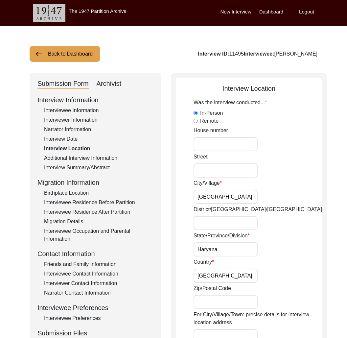
click at [110, 79] on div "Submission Form Archivist Interview Information Interviewee Information Intervi…" at bounding box center [96, 337] width 132 height 529
click at [109, 85] on div "Archivist" at bounding box center [109, 84] width 25 height 11
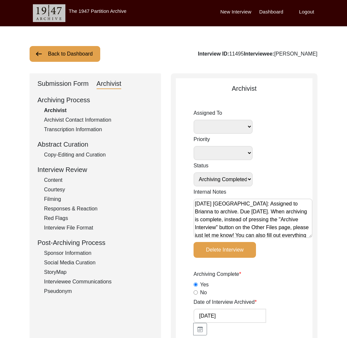
drag, startPoint x: 195, startPoint y: 206, endPoint x: 236, endPoint y: 215, distance: 42.2
click at [195, 206] on textarea "[DATE] [GEOGRAPHIC_DATA]: Assigned to Brianna to archive. Due [DATE]. When arch…" at bounding box center [253, 218] width 119 height 39
click at [230, 207] on textarea "[DATE] [GEOGRAPHIC_DATA]: Assigned to Brianna to archive. Due [DATE]. When arch…" at bounding box center [253, 218] width 119 height 39
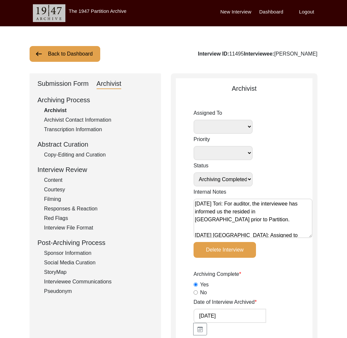
click at [269, 218] on textarea "[DATE] Tori: For auditor, the interviewee has informed us the resided in [GEOGR…" at bounding box center [253, 218] width 119 height 39
click at [263, 212] on textarea "[DATE] Tori: For auditor, the interviewee has informed us the resided in [GEOGR…" at bounding box center [253, 218] width 119 height 39
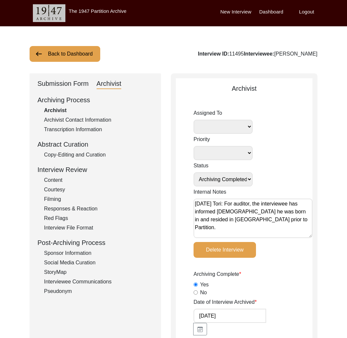
click at [308, 270] on div "Archiving Complete Yes No" at bounding box center [253, 283] width 119 height 26
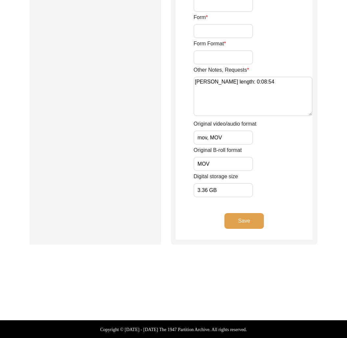
click at [247, 225] on button "Save" at bounding box center [244, 221] width 39 height 16
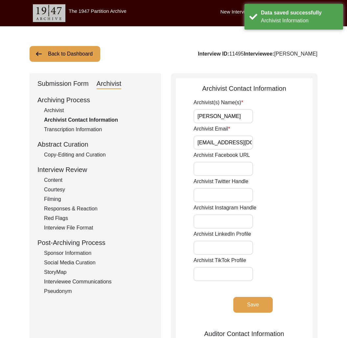
click at [222, 55] on div "Interview ID: 11495 Interviewee: [PERSON_NAME]" at bounding box center [258, 54] width 120 height 8
click at [220, 54] on div "Interview ID: 11495 Interviewee: [PERSON_NAME]" at bounding box center [258, 54] width 120 height 8
click at [221, 54] on div "Interview ID: 11495 Interviewee: [PERSON_NAME]" at bounding box center [258, 54] width 120 height 8
copy div "11495"
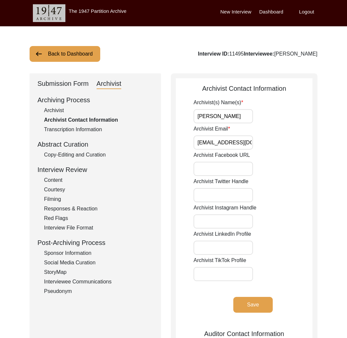
drag, startPoint x: 85, startPoint y: 49, endPoint x: 91, endPoint y: 51, distance: 6.7
click at [85, 49] on button "Back to Dashboard" at bounding box center [65, 54] width 71 height 16
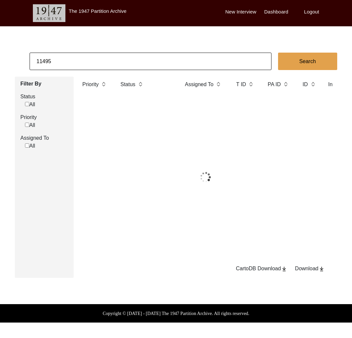
click at [107, 59] on input "11495" at bounding box center [151, 61] width 242 height 17
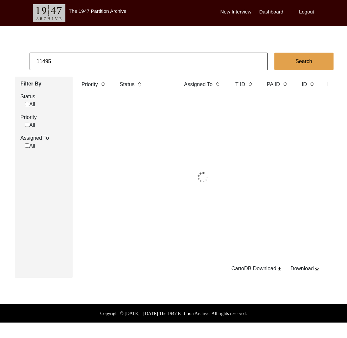
click at [107, 59] on input "11495" at bounding box center [149, 61] width 238 height 17
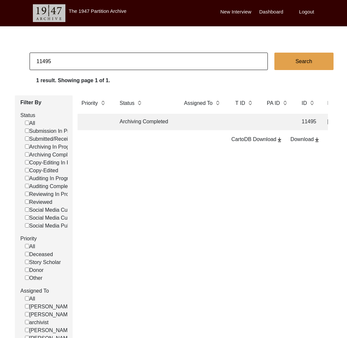
click at [95, 61] on input "11495" at bounding box center [149, 61] width 238 height 17
paste input "[PERSON_NAME]"
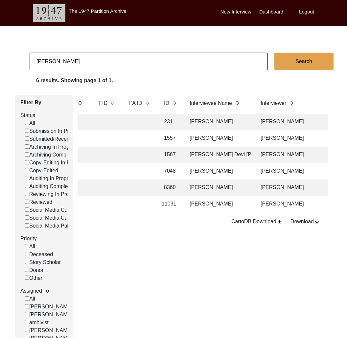
scroll to position [0, 141]
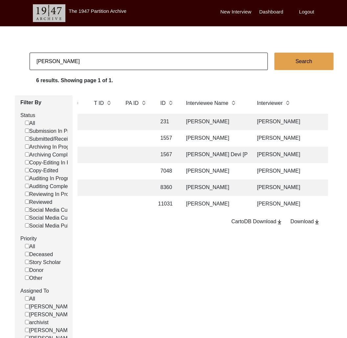
click at [188, 203] on td "[PERSON_NAME]" at bounding box center [215, 204] width 66 height 16
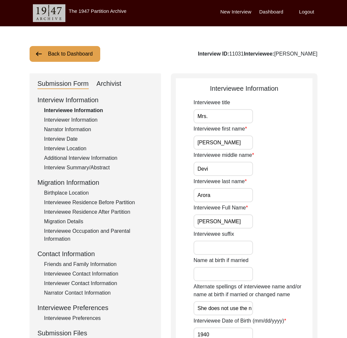
click at [233, 55] on div "Interview ID: 11031 Interviewee: [PERSON_NAME]" at bounding box center [258, 54] width 120 height 8
copy div "11031"
drag, startPoint x: 87, startPoint y: 48, endPoint x: 91, endPoint y: 50, distance: 4.0
click at [88, 48] on button "Back to Dashboard" at bounding box center [65, 54] width 71 height 16
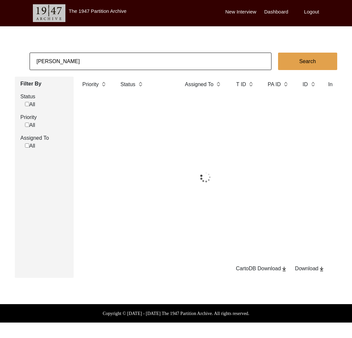
click at [98, 57] on input "[PERSON_NAME]" at bounding box center [151, 61] width 242 height 17
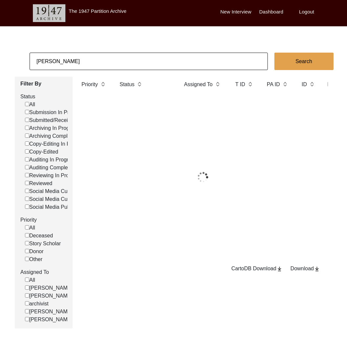
click at [98, 57] on input "[PERSON_NAME]" at bounding box center [149, 61] width 238 height 17
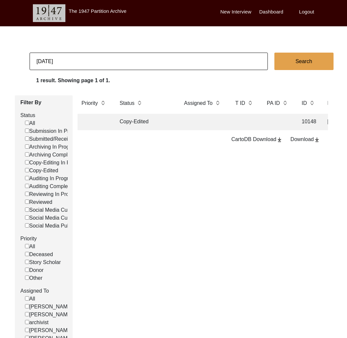
click at [147, 126] on td "Copy-Edited" at bounding box center [145, 122] width 59 height 16
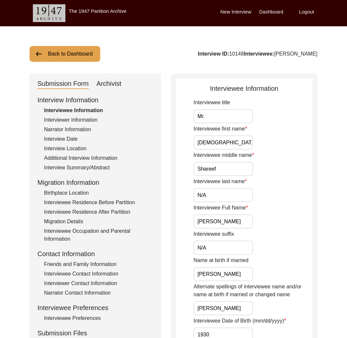
click at [80, 117] on div "Interviewer Information" at bounding box center [98, 120] width 109 height 8
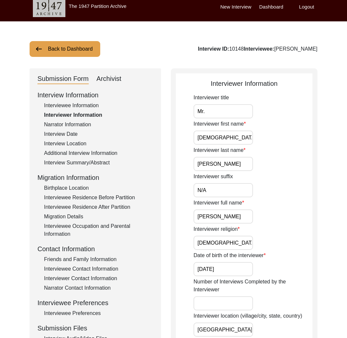
scroll to position [6, 0]
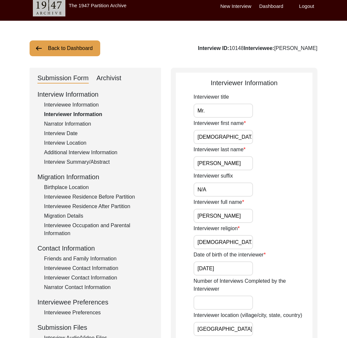
click at [72, 48] on button "Back to Dashboard" at bounding box center [65, 48] width 71 height 16
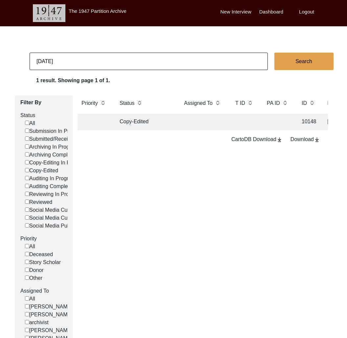
click at [132, 63] on input "[DATE]" at bounding box center [149, 61] width 238 height 17
click at [132, 64] on input "[DATE]" at bounding box center [149, 61] width 238 height 17
paste input "[PERSON_NAME]"
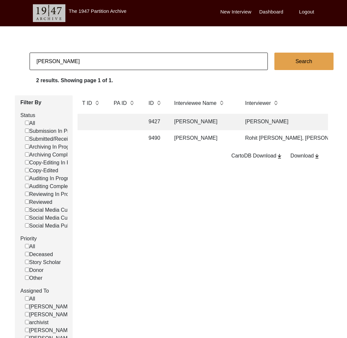
scroll to position [0, 216]
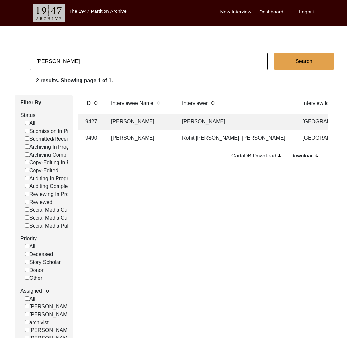
click at [129, 61] on input "[PERSON_NAME]" at bounding box center [149, 61] width 238 height 17
click at [129, 59] on input "[PERSON_NAME]" at bounding box center [149, 61] width 238 height 17
click at [129, 60] on input "[PERSON_NAME]" at bounding box center [149, 61] width 238 height 17
paste input "[PERSON_NAME]"
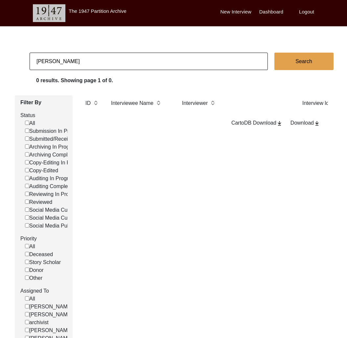
drag, startPoint x: 39, startPoint y: 64, endPoint x: 20, endPoint y: 61, distance: 18.9
click at [14, 61] on app-records-search "[PERSON_NAME] Search 0 results. Showing page 1 of 0. Filter By Status All Submi…" at bounding box center [173, 200] width 347 height 295
click at [50, 63] on input "[PERSON_NAME]" at bounding box center [149, 61] width 238 height 17
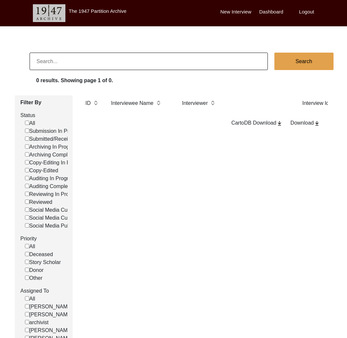
click at [93, 61] on input at bounding box center [149, 61] width 238 height 17
click at [97, 61] on input at bounding box center [149, 61] width 238 height 17
paste input "[PERSON_NAME]"
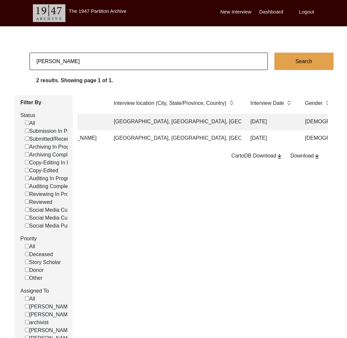
scroll to position [0, 469]
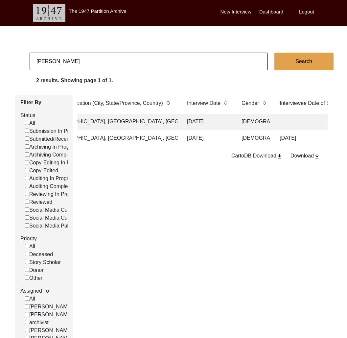
drag, startPoint x: 61, startPoint y: 61, endPoint x: 148, endPoint y: 65, distance: 86.6
click at [148, 65] on input "[PERSON_NAME]" at bounding box center [149, 61] width 238 height 17
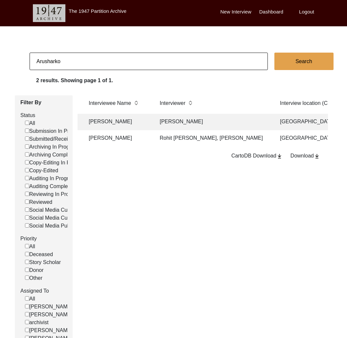
scroll to position [0, 187]
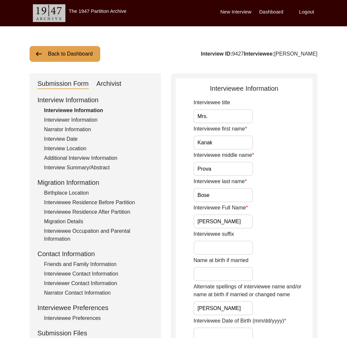
drag, startPoint x: 88, startPoint y: 282, endPoint x: 95, endPoint y: 279, distance: 7.5
click at [88, 282] on div "Interviewer Contact Information" at bounding box center [98, 284] width 109 height 8
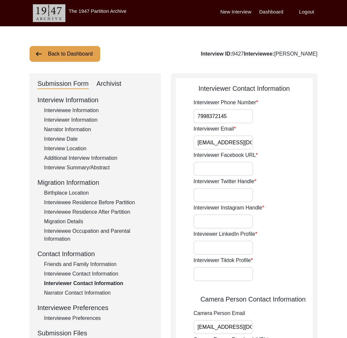
click at [228, 145] on input "[EMAIL_ADDRESS][DOMAIN_NAME]" at bounding box center [224, 142] width 60 height 14
click at [94, 54] on button "Back to Dashboard" at bounding box center [65, 54] width 71 height 16
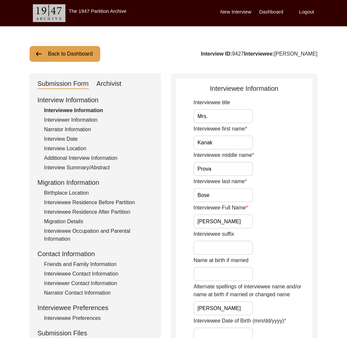
click at [74, 121] on div "Interviewer Information" at bounding box center [98, 120] width 109 height 8
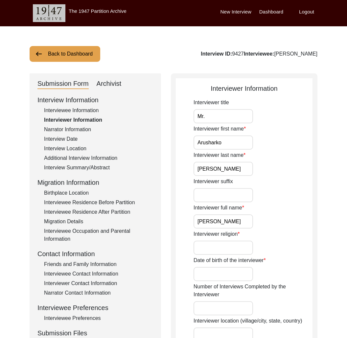
click at [223, 221] on input "[PERSON_NAME]" at bounding box center [224, 221] width 60 height 14
drag, startPoint x: 94, startPoint y: 45, endPoint x: 93, endPoint y: 55, distance: 10.0
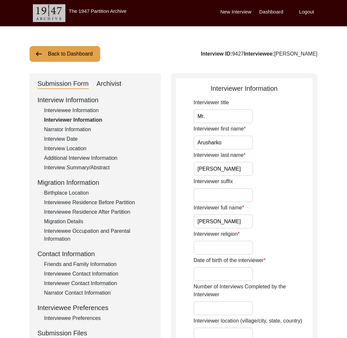
click at [93, 55] on button "Back to Dashboard" at bounding box center [65, 54] width 71 height 16
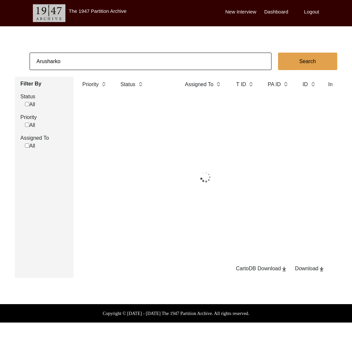
click at [97, 59] on input "Arusharko" at bounding box center [151, 61] width 242 height 17
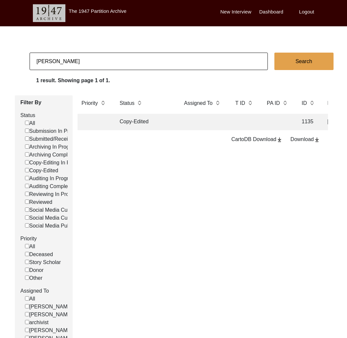
click at [137, 123] on td "Copy-Edited" at bounding box center [145, 122] width 59 height 16
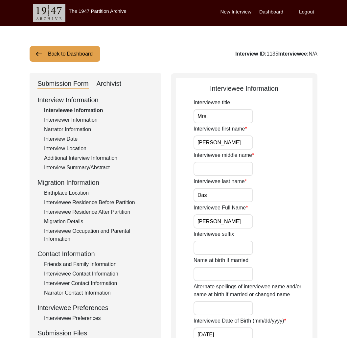
click at [121, 109] on div "Interview Information Interviewee Information Interviewer Information Narrator …" at bounding box center [95, 235] width 116 height 281
click at [115, 79] on div "Archivist" at bounding box center [109, 84] width 25 height 11
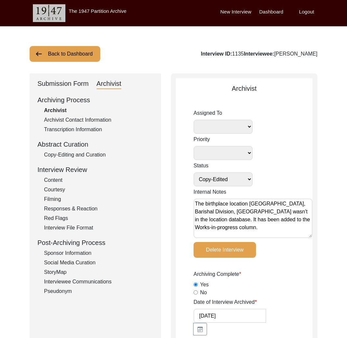
click at [78, 56] on button "Back to Dashboard" at bounding box center [65, 54] width 71 height 16
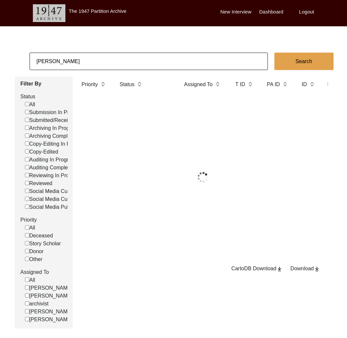
click at [79, 59] on input "[PERSON_NAME]" at bounding box center [149, 61] width 238 height 17
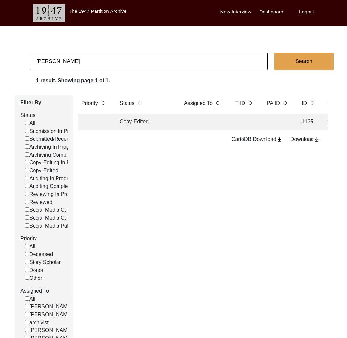
click at [79, 59] on input "[PERSON_NAME]" at bounding box center [149, 61] width 238 height 17
click at [79, 60] on input "[PERSON_NAME]" at bounding box center [149, 61] width 238 height 17
click at [135, 123] on td "Archiving Completed" at bounding box center [145, 122] width 59 height 16
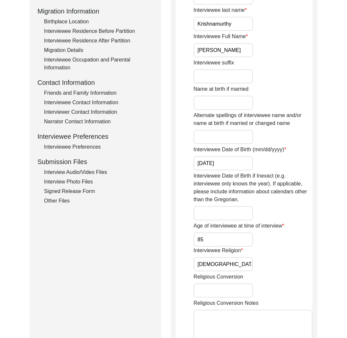
click at [59, 199] on div "Other Files" at bounding box center [98, 201] width 109 height 8
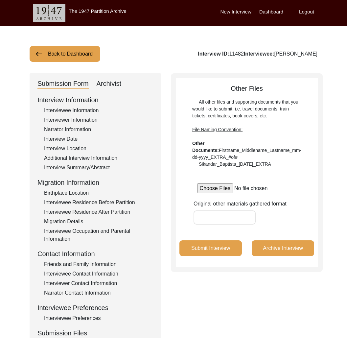
drag, startPoint x: 109, startPoint y: 81, endPoint x: 168, endPoint y: 134, distance: 79.2
click at [109, 82] on div "Archivist" at bounding box center [109, 84] width 25 height 11
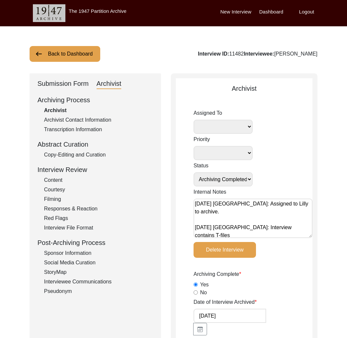
click at [68, 82] on div "Submission Form" at bounding box center [62, 84] width 51 height 11
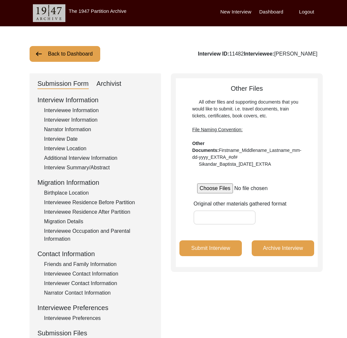
click at [86, 110] on div "Interviewee Information" at bounding box center [98, 111] width 109 height 8
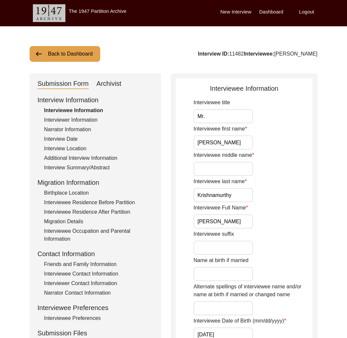
click at [230, 218] on input "[PERSON_NAME]" at bounding box center [224, 221] width 60 height 14
click at [229, 218] on input "[PERSON_NAME]" at bounding box center [224, 221] width 60 height 14
click at [111, 202] on div "Interviewee Residence Before Partition" at bounding box center [98, 203] width 109 height 8
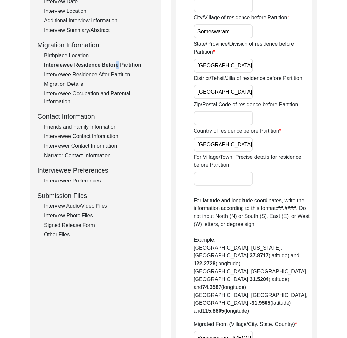
scroll to position [185, 0]
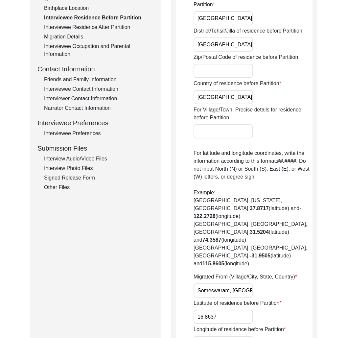
click at [229, 283] on input "Someswaram, [GEOGRAPHIC_DATA], [GEOGRAPHIC_DATA], [GEOGRAPHIC_DATA]" at bounding box center [224, 290] width 60 height 14
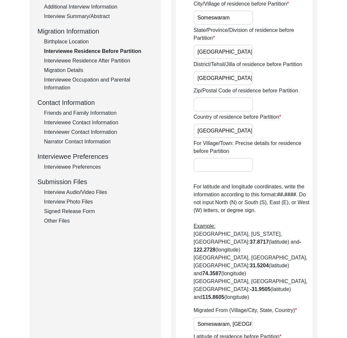
scroll to position [122, 0]
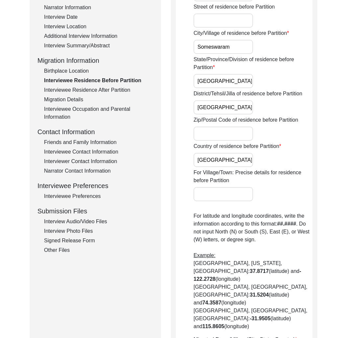
click at [97, 44] on div "Interview Summary/Abstract" at bounding box center [98, 46] width 109 height 8
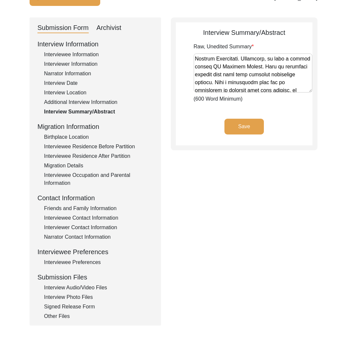
scroll to position [0, 0]
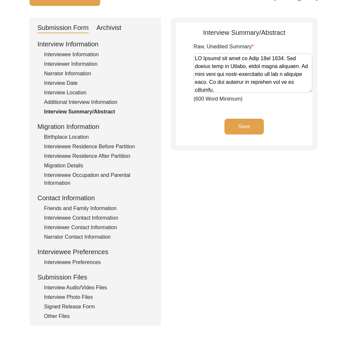
click at [83, 56] on div "Interviewee Information" at bounding box center [98, 55] width 109 height 8
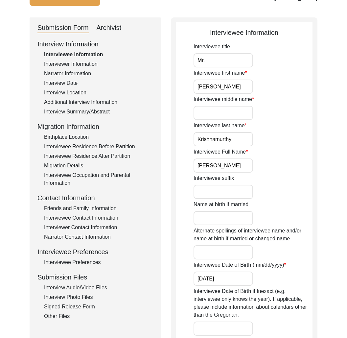
click at [119, 158] on div "Interviewee Residence After Partition" at bounding box center [98, 156] width 109 height 8
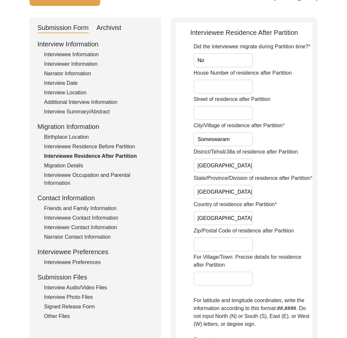
click at [109, 148] on div "Interviewee Residence Before Partition" at bounding box center [98, 147] width 109 height 8
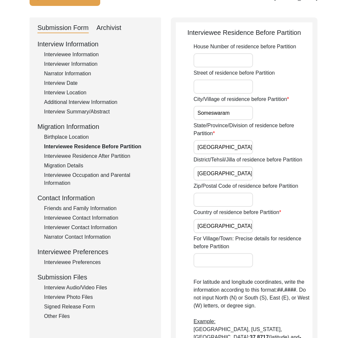
click at [91, 104] on div "Additional Interview Information" at bounding box center [98, 102] width 109 height 8
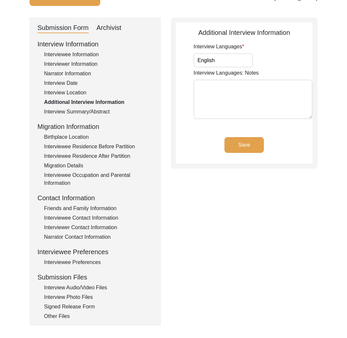
click at [94, 111] on div "Interview Summary/Abstract" at bounding box center [98, 112] width 109 height 8
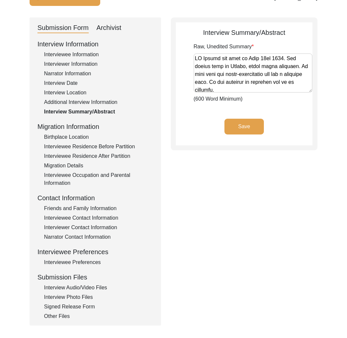
click at [117, 29] on div "Archivist" at bounding box center [109, 28] width 25 height 11
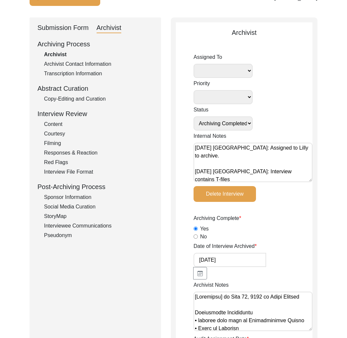
drag, startPoint x: 73, startPoint y: 29, endPoint x: 325, endPoint y: 238, distance: 326.8
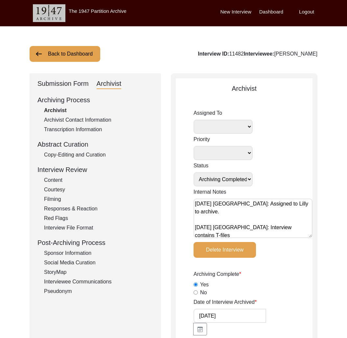
click at [76, 83] on div "Submission Form" at bounding box center [62, 84] width 51 height 11
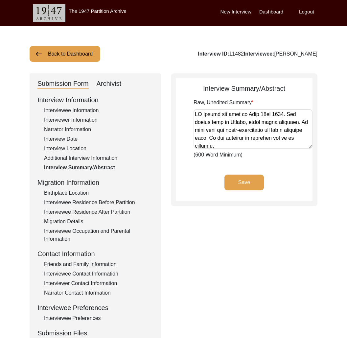
click at [79, 111] on div "Interviewee Information" at bounding box center [98, 111] width 109 height 8
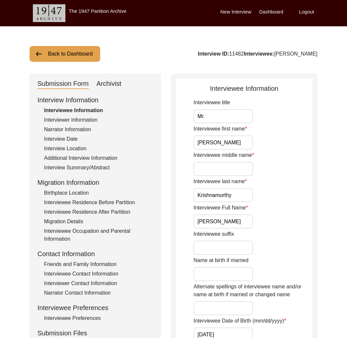
click at [245, 222] on input "[PERSON_NAME]" at bounding box center [224, 221] width 60 height 14
drag, startPoint x: 70, startPoint y: 138, endPoint x: 160, endPoint y: 166, distance: 94.5
click at [70, 138] on div "Interview Date" at bounding box center [98, 139] width 109 height 8
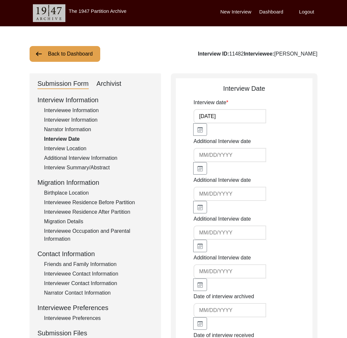
click at [72, 148] on div "Interview Location" at bounding box center [98, 149] width 109 height 8
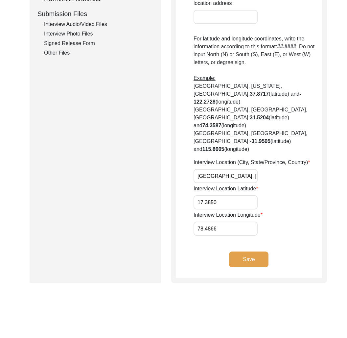
scroll to position [335, 0]
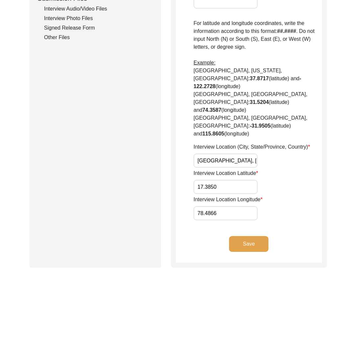
click at [229, 154] on input "[GEOGRAPHIC_DATA], [GEOGRAPHIC_DATA], [GEOGRAPHIC_DATA]" at bounding box center [226, 161] width 64 height 14
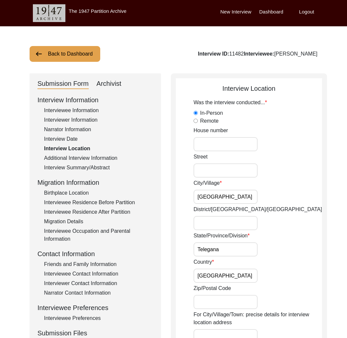
click at [72, 119] on div "Interviewer Information" at bounding box center [98, 120] width 109 height 8
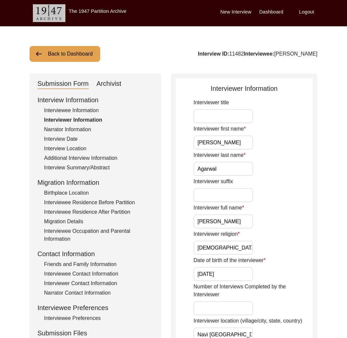
click at [219, 224] on input "[PERSON_NAME]" at bounding box center [224, 221] width 60 height 14
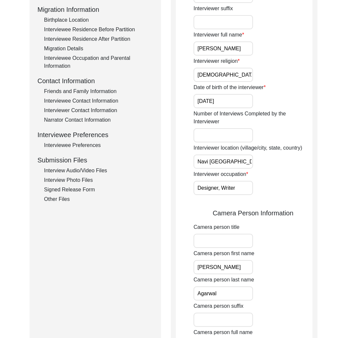
scroll to position [298, 0]
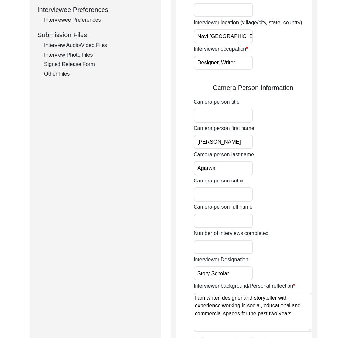
click at [85, 46] on div "Interview Audio/Video Files" at bounding box center [98, 45] width 109 height 8
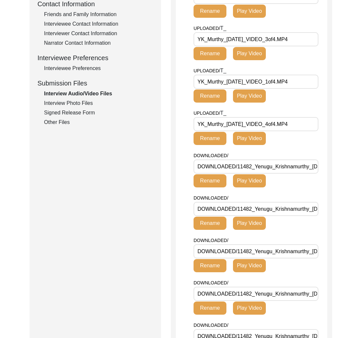
scroll to position [324, 0]
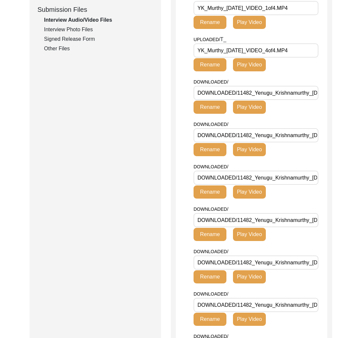
drag, startPoint x: 307, startPoint y: 156, endPoint x: 237, endPoint y: 157, distance: 69.7
click at [237, 142] on input "DOWNLOADED/11482_Yenugu_Krishnamurthy_[DATE]_BROLL_2of8.MP4" at bounding box center [256, 135] width 125 height 14
